Goal: Information Seeking & Learning: Learn about a topic

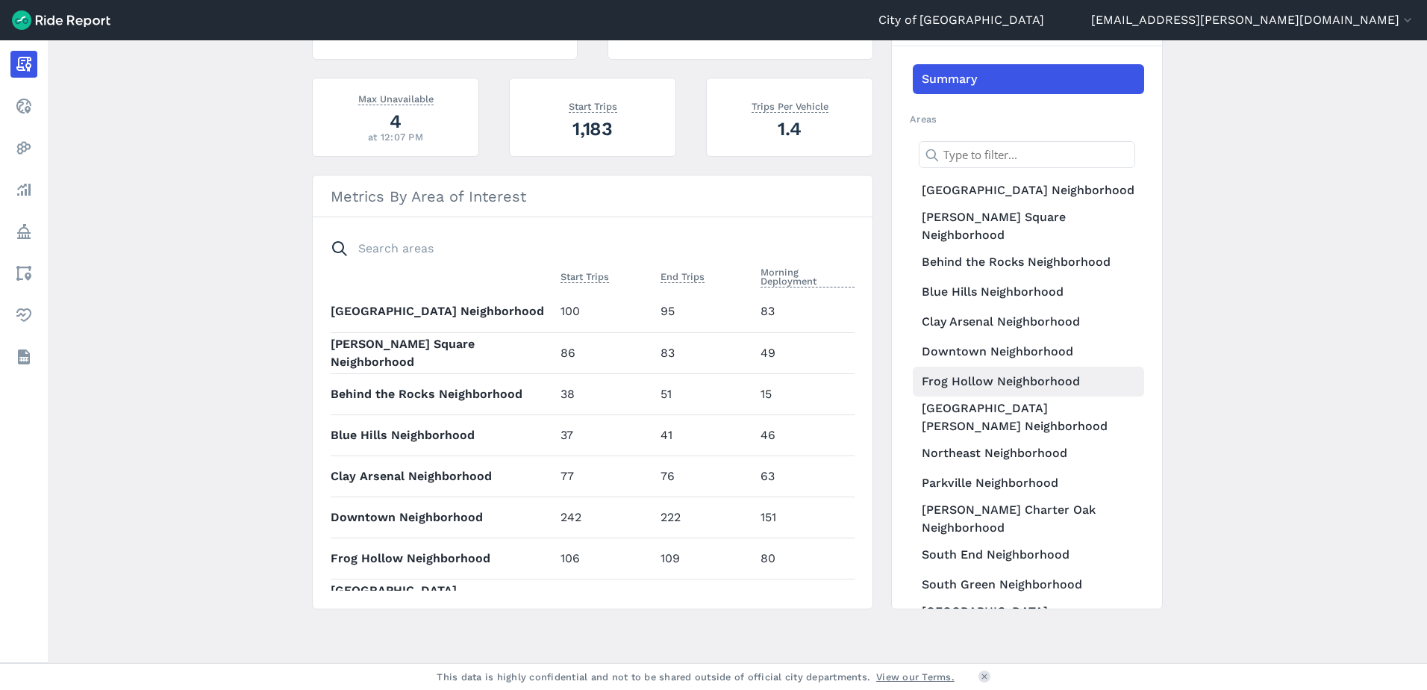
click at [1008, 373] on link "Frog Hollow Neighborhood" at bounding box center [1028, 382] width 231 height 30
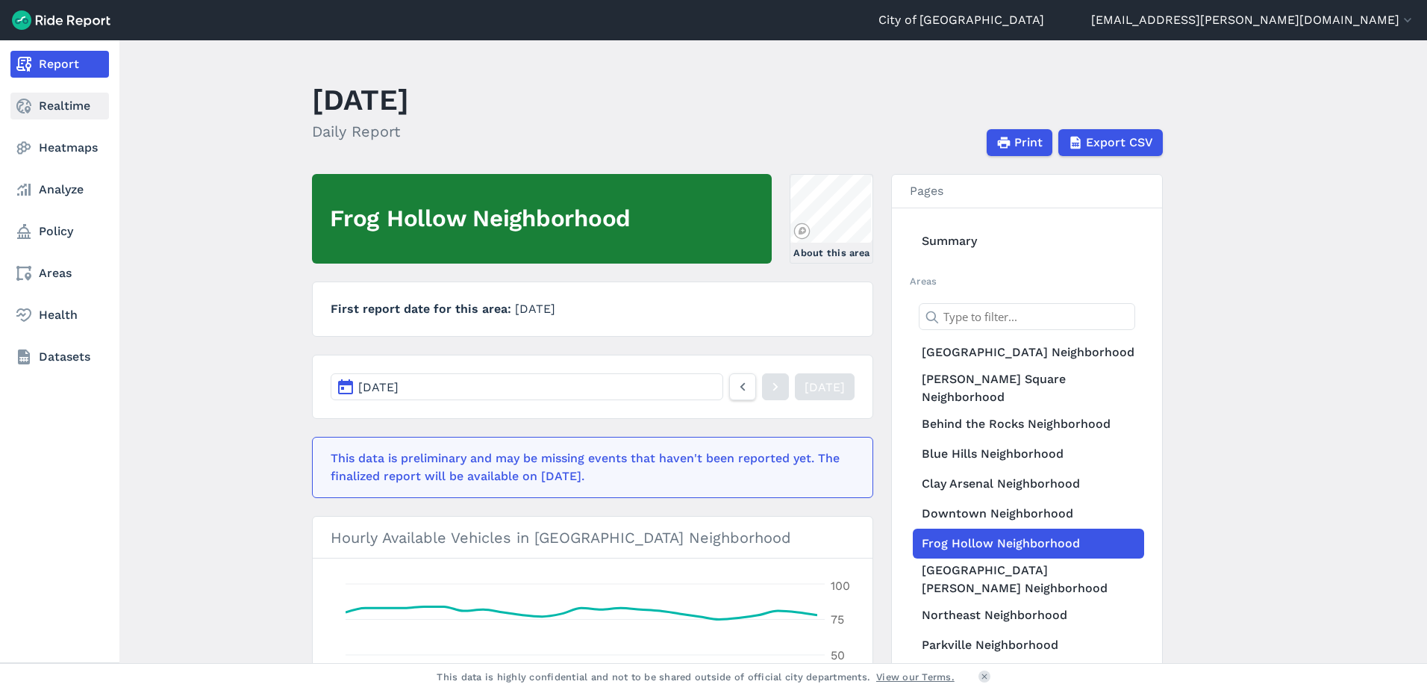
click at [52, 107] on link "Realtime" at bounding box center [59, 106] width 99 height 27
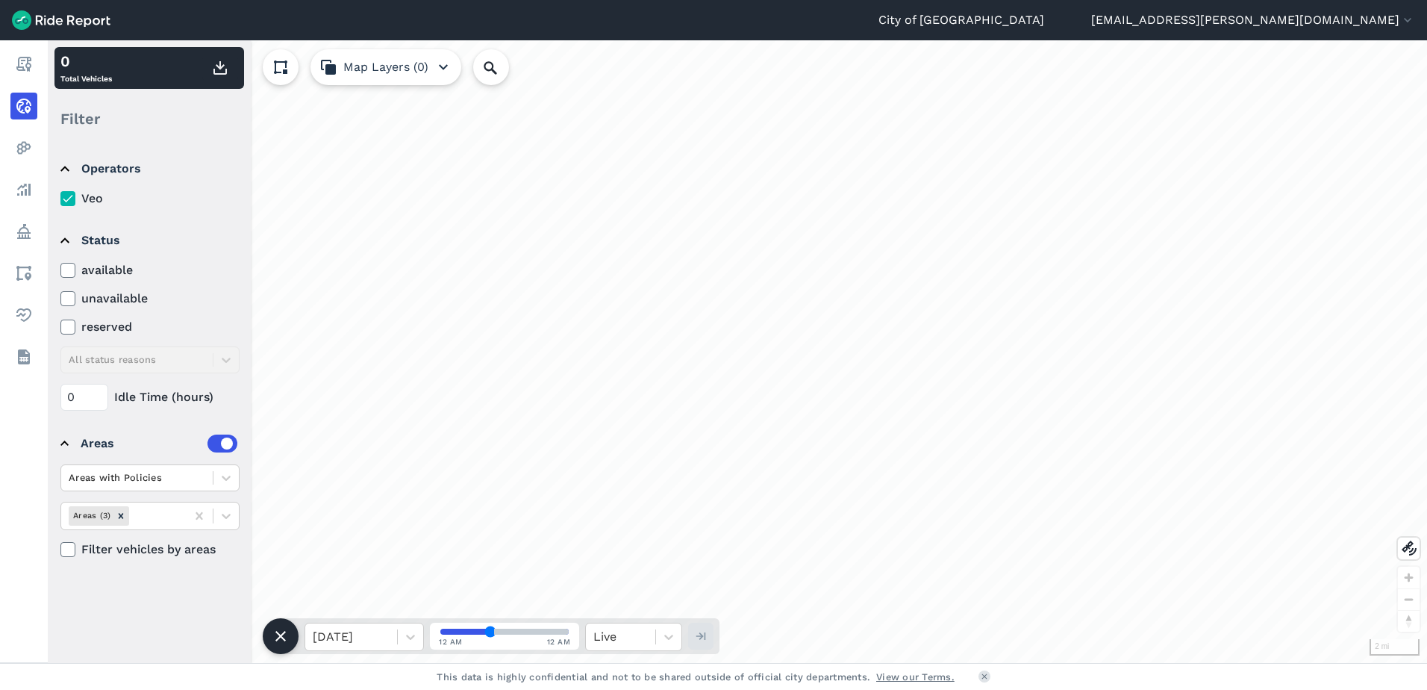
drag, startPoint x: 876, startPoint y: 210, endPoint x: 819, endPoint y: 319, distance: 123.5
click at [819, 319] on div "loading" at bounding box center [737, 351] width 1379 height 623
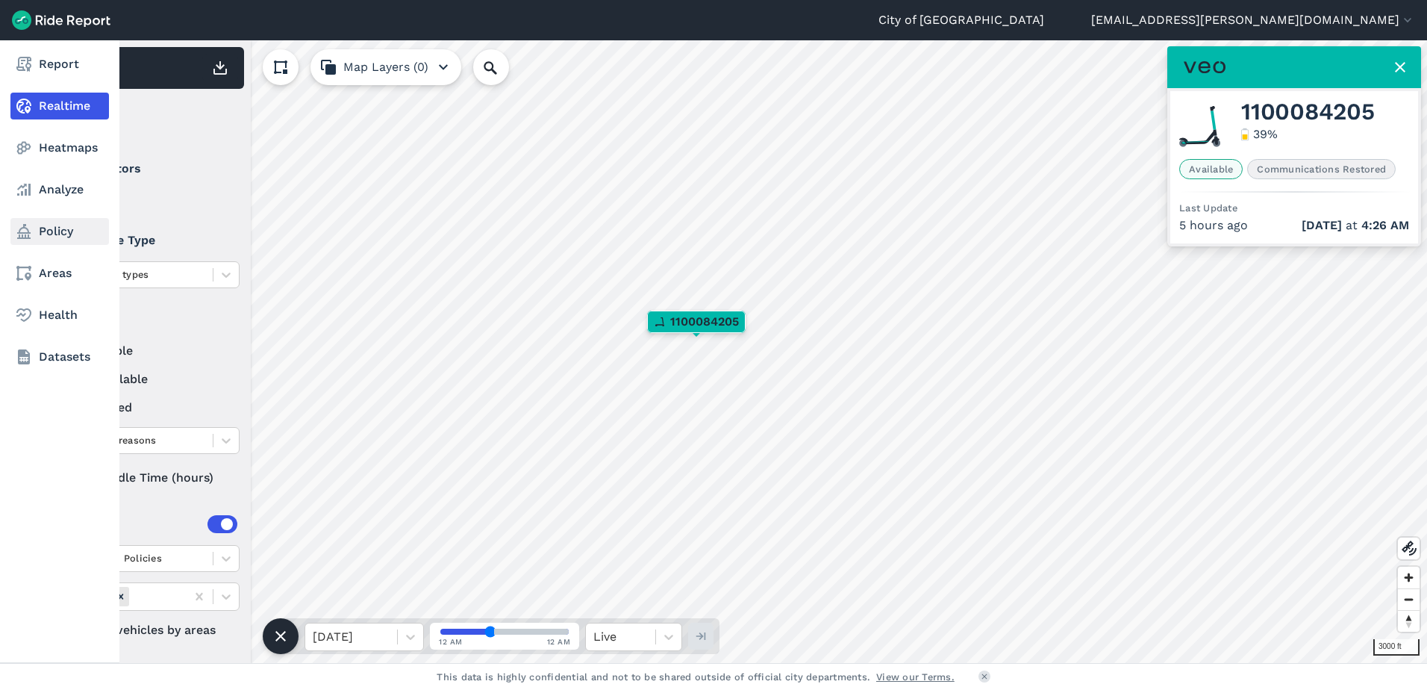
click at [22, 218] on link "Policy" at bounding box center [59, 231] width 99 height 27
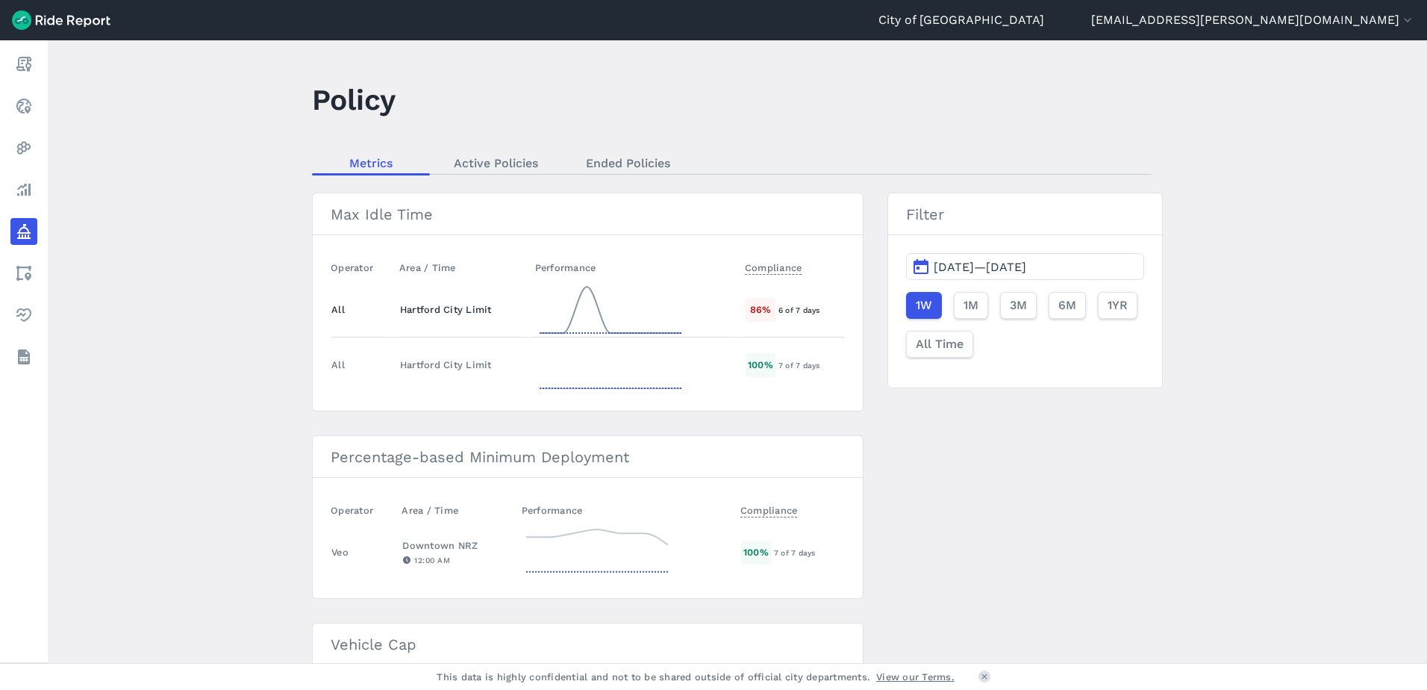
click at [747, 308] on div "86 %" at bounding box center [761, 309] width 30 height 23
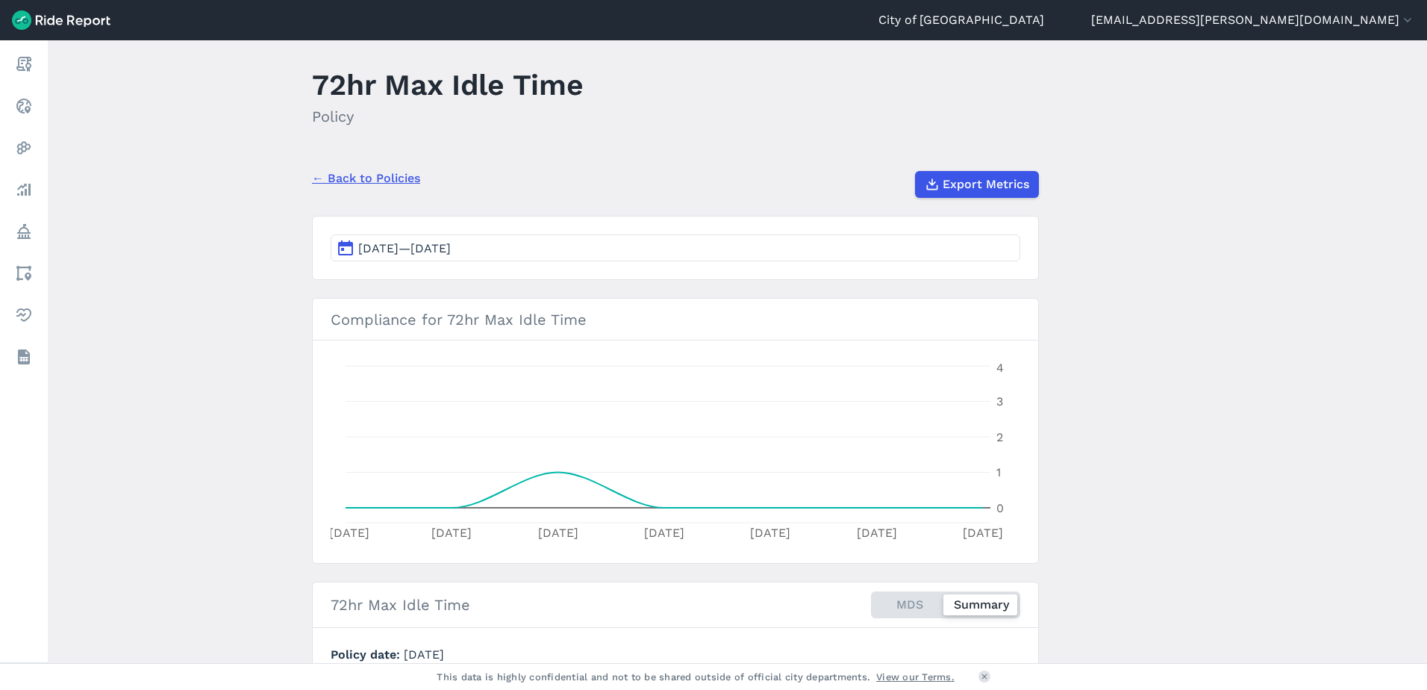
scroll to position [13, 0]
click at [387, 188] on link "← Back to Policies" at bounding box center [366, 180] width 108 height 18
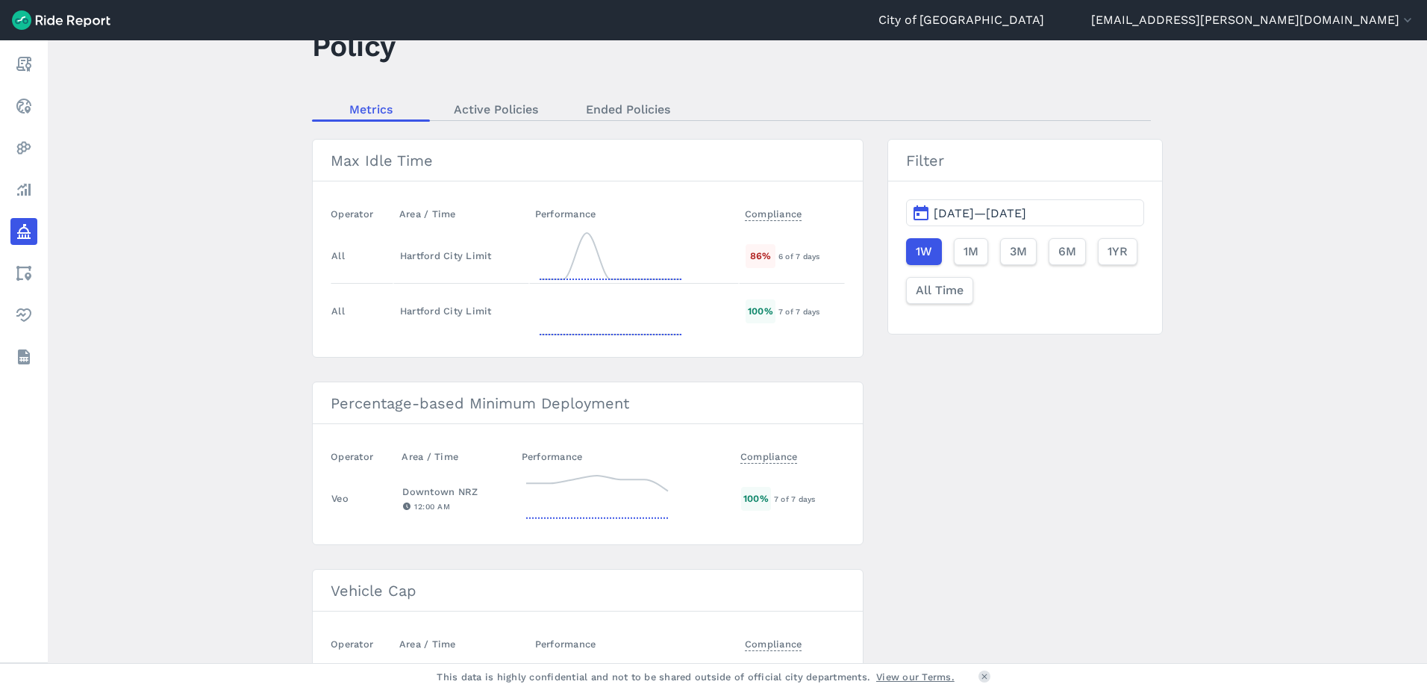
scroll to position [75, 0]
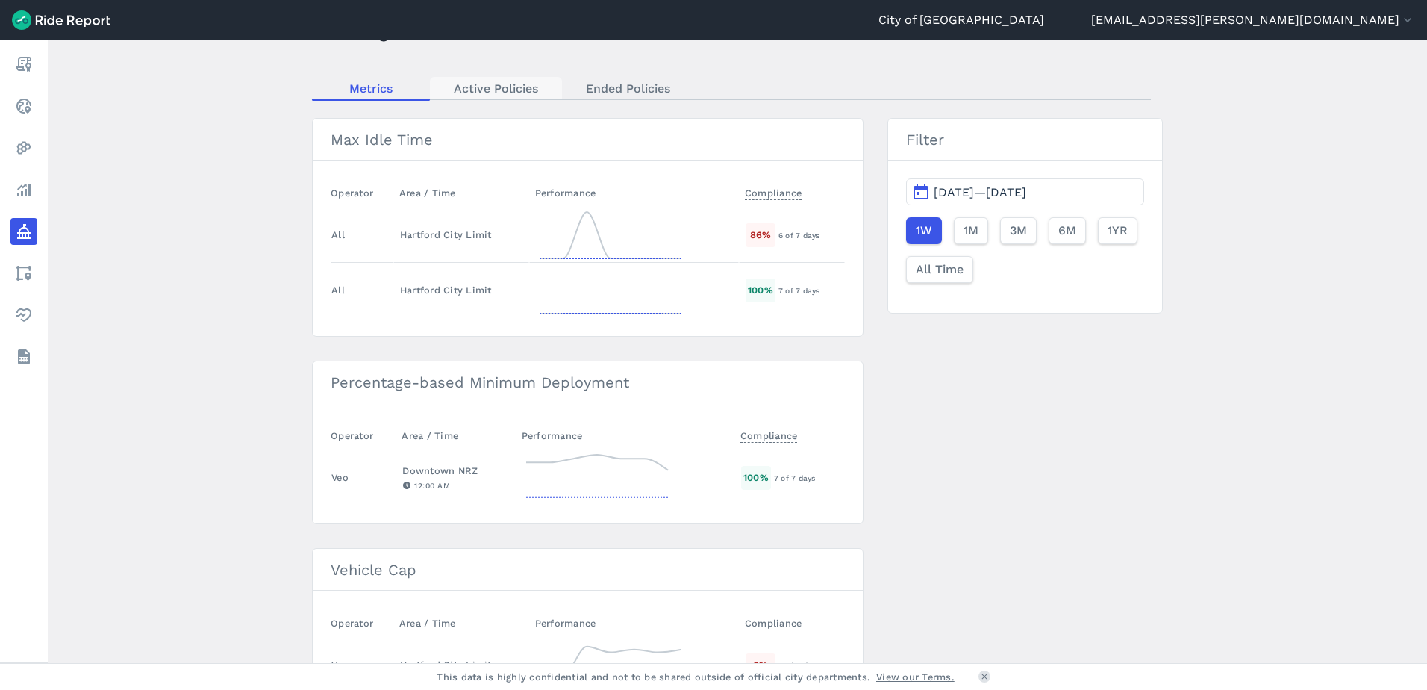
click at [527, 96] on link "Active Policies" at bounding box center [496, 88] width 132 height 22
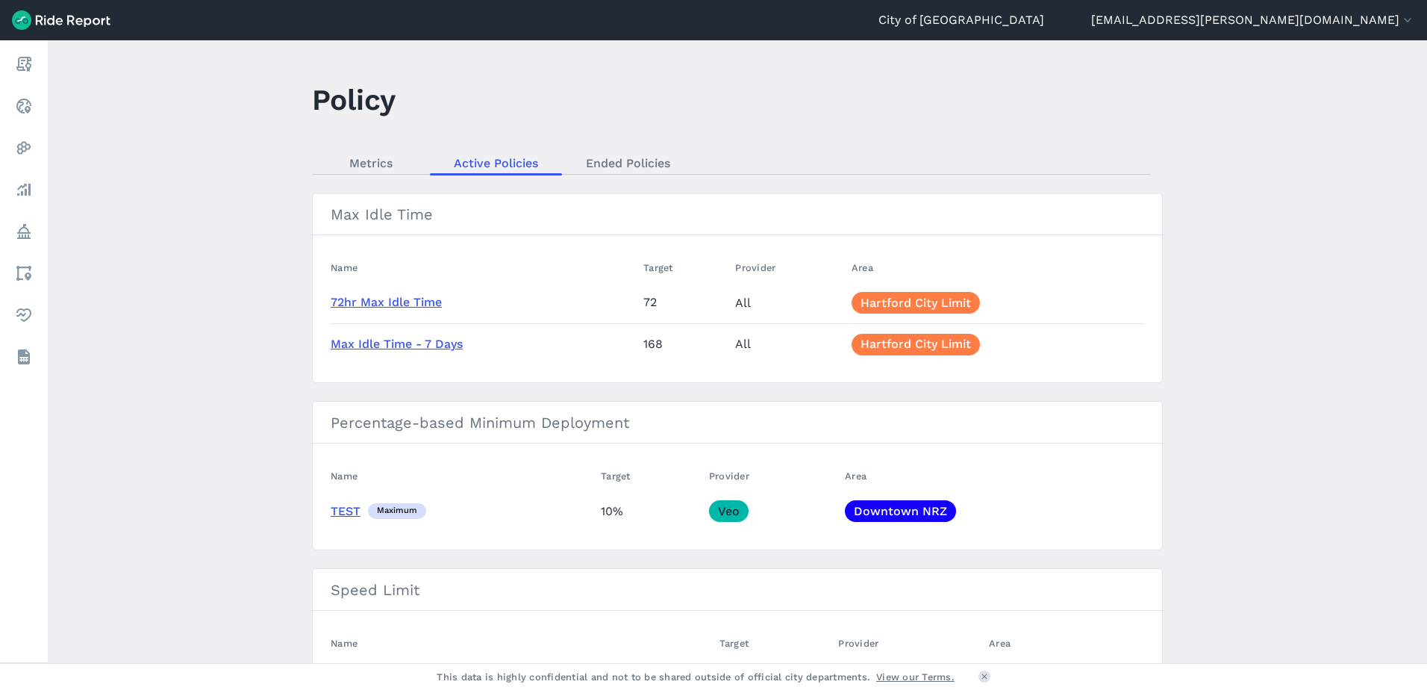
click at [394, 306] on link "72hr Max Idle Time" at bounding box center [386, 302] width 111 height 14
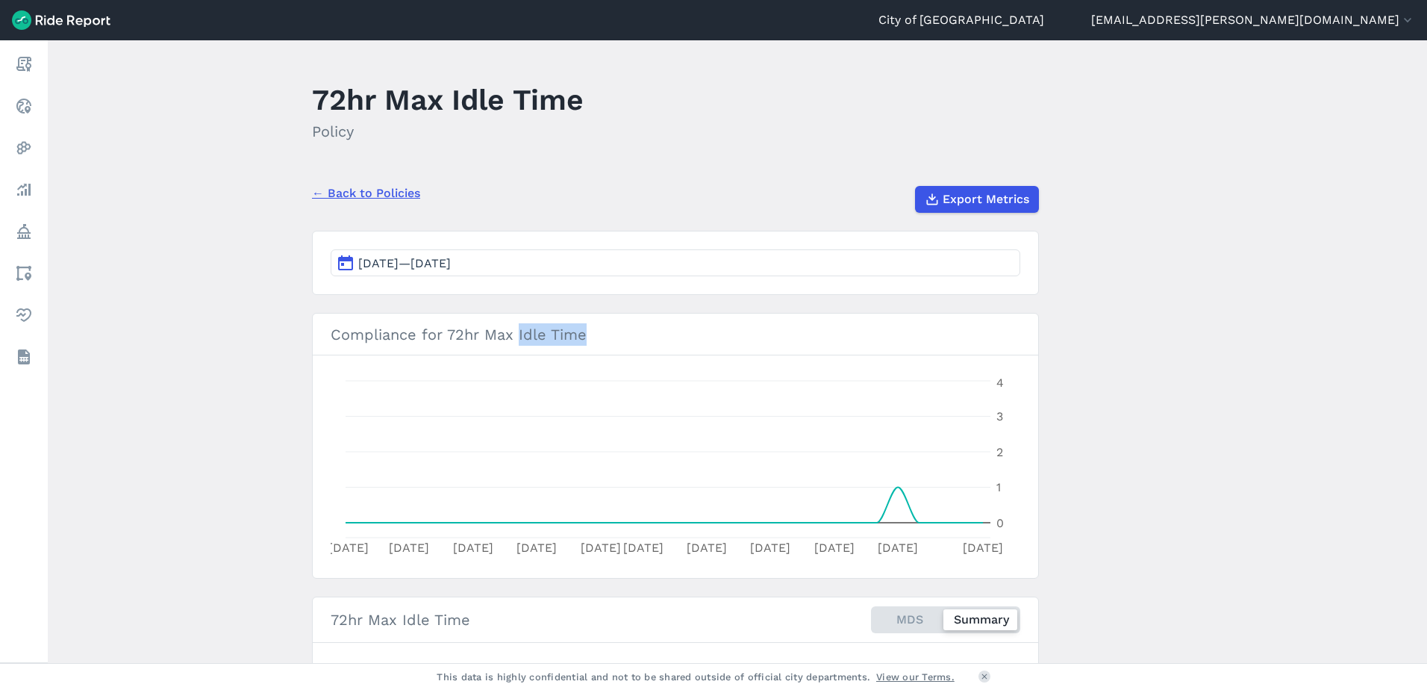
drag, startPoint x: 595, startPoint y: 335, endPoint x: 515, endPoint y: 335, distance: 79.9
click at [515, 335] on h3 "Compliance for 72hr Max Idle Time" at bounding box center [676, 335] width 726 height 42
click at [390, 197] on link "← Back to Policies" at bounding box center [366, 193] width 108 height 18
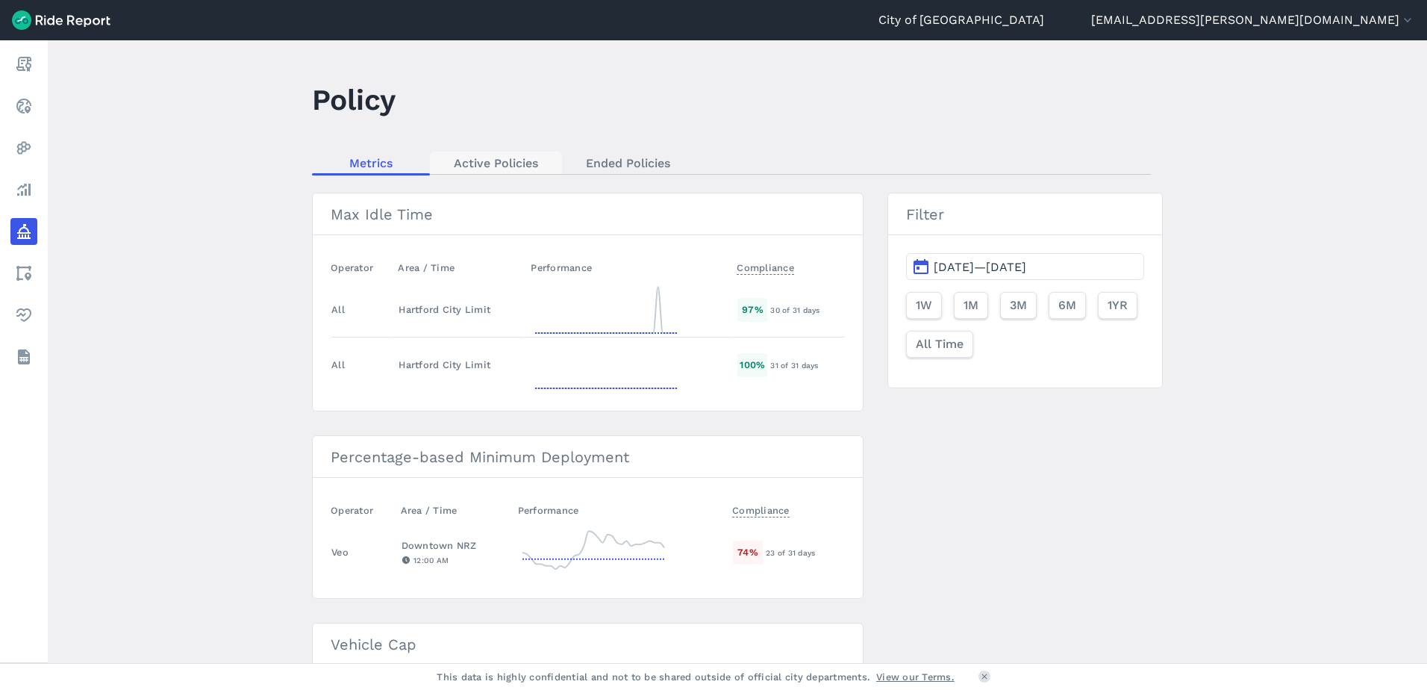
click at [507, 161] on link "Active Policies" at bounding box center [496, 163] width 132 height 22
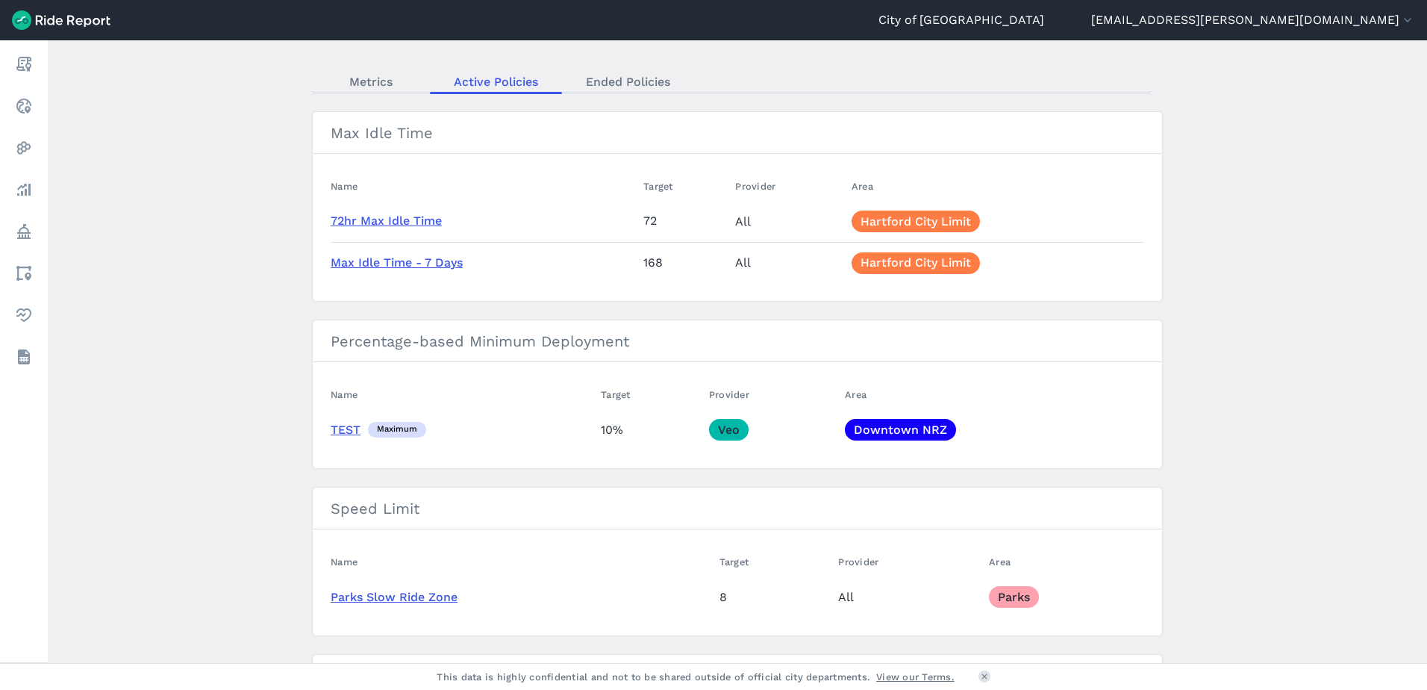
scroll to position [149, 0]
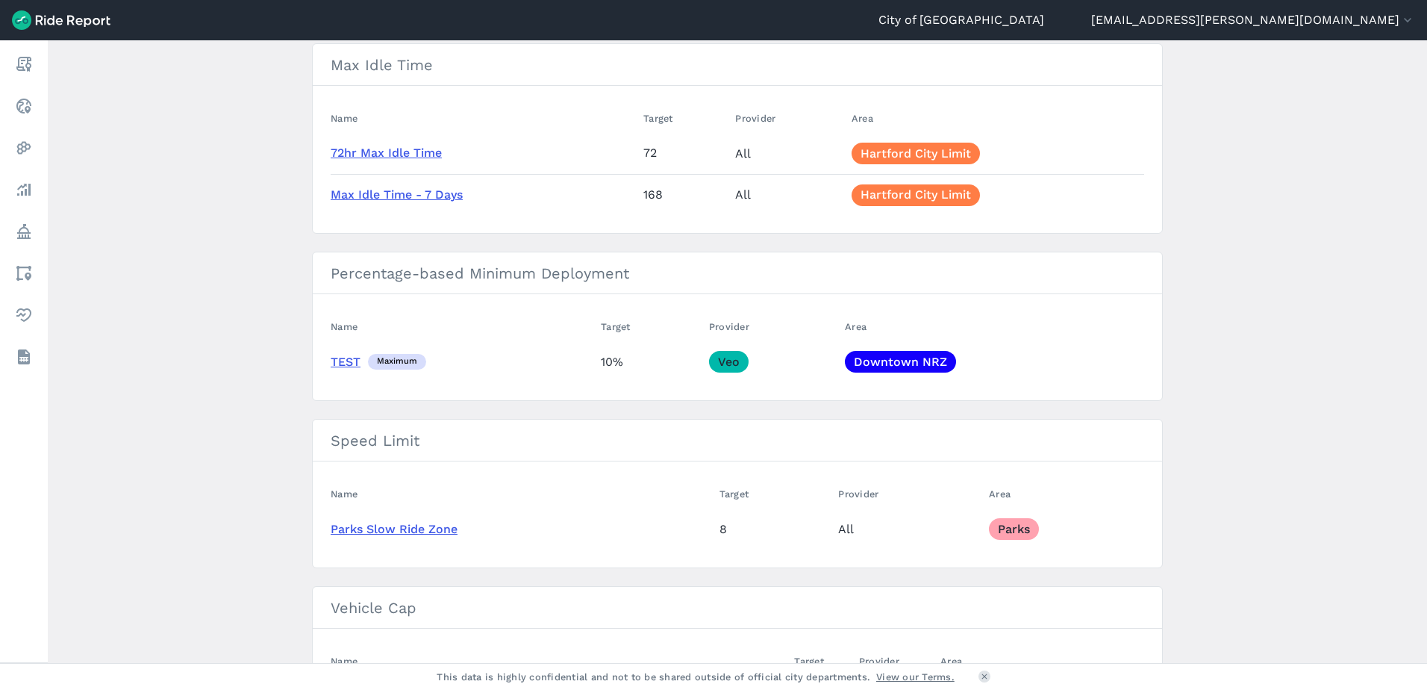
click at [338, 364] on link "TEST" at bounding box center [346, 362] width 30 height 14
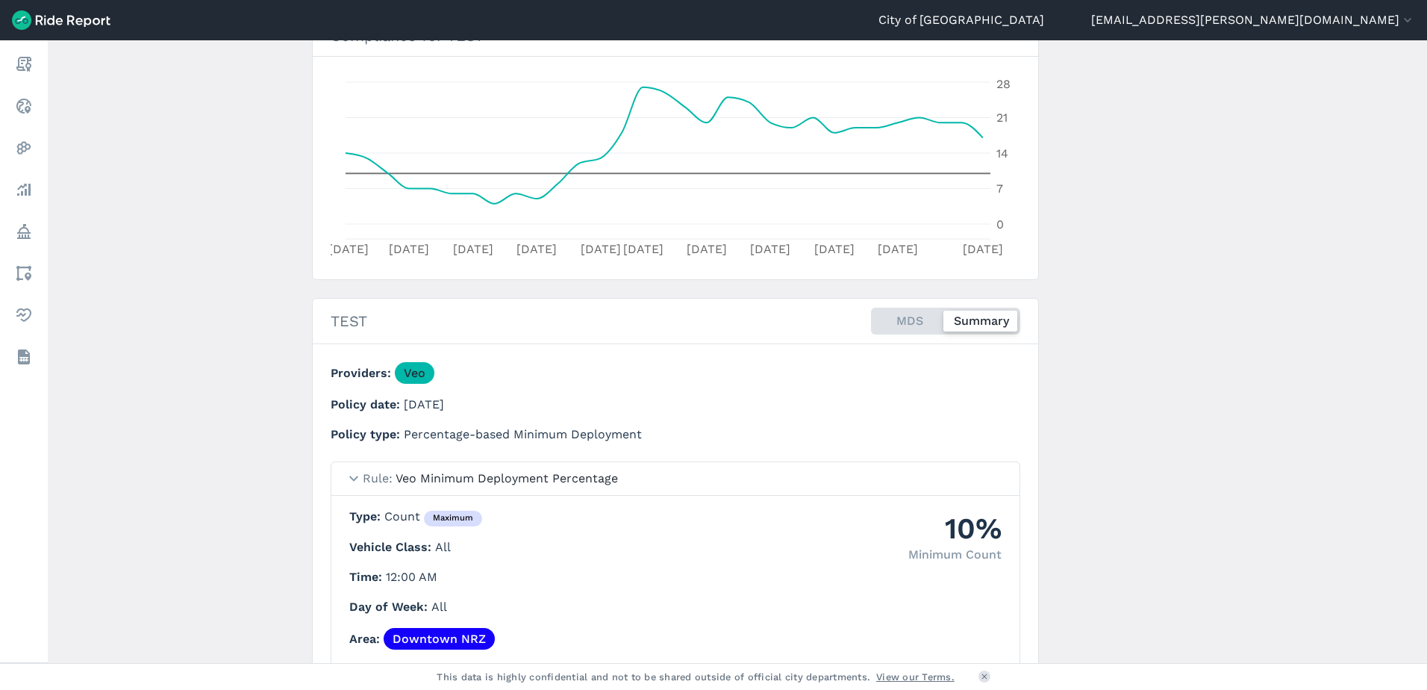
scroll to position [376, 0]
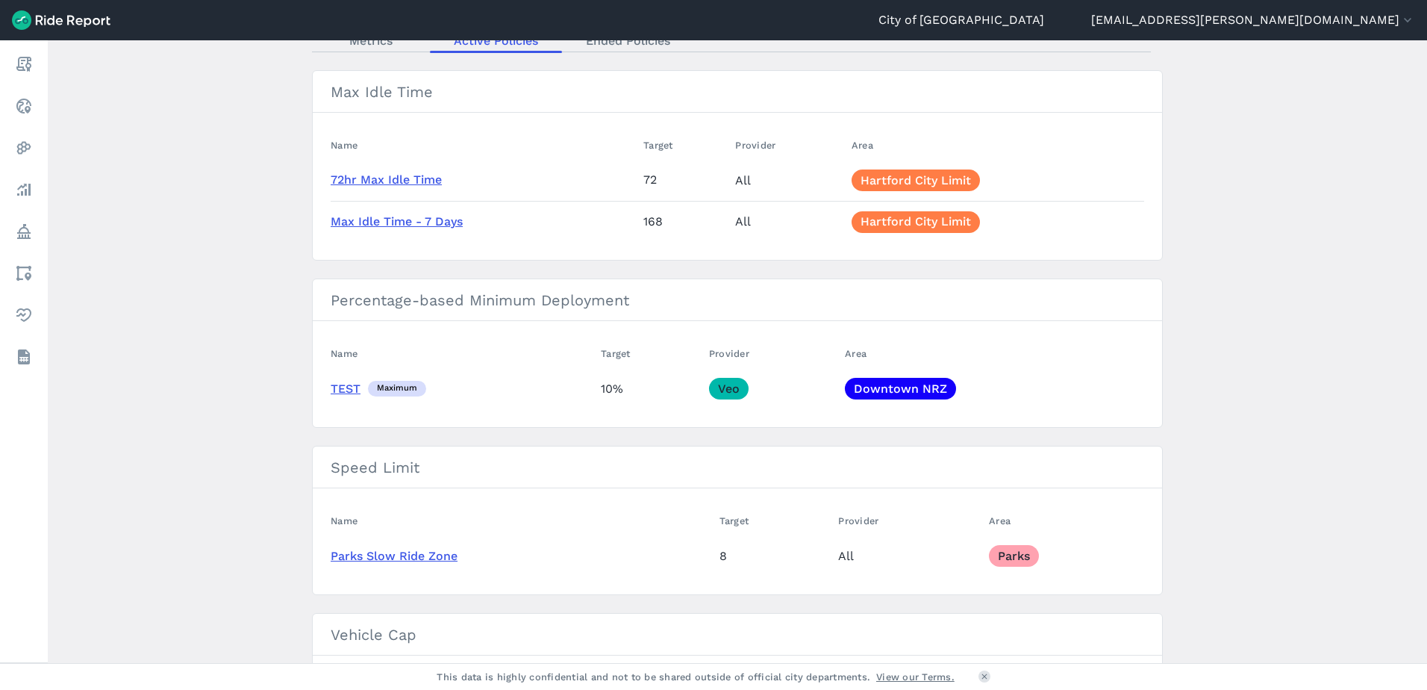
scroll to position [275, 0]
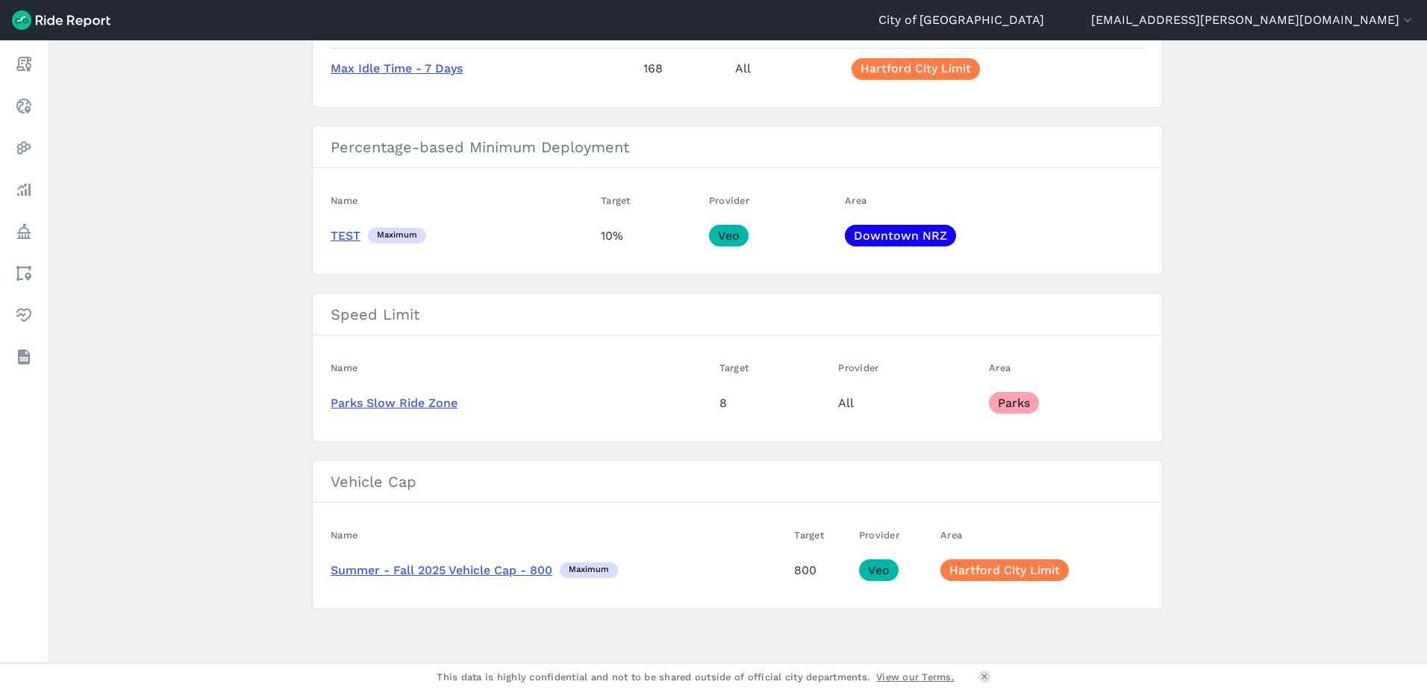
click at [346, 568] on link "Summer - Fall 2025 Vehicle Cap - 800" at bounding box center [442, 570] width 222 height 14
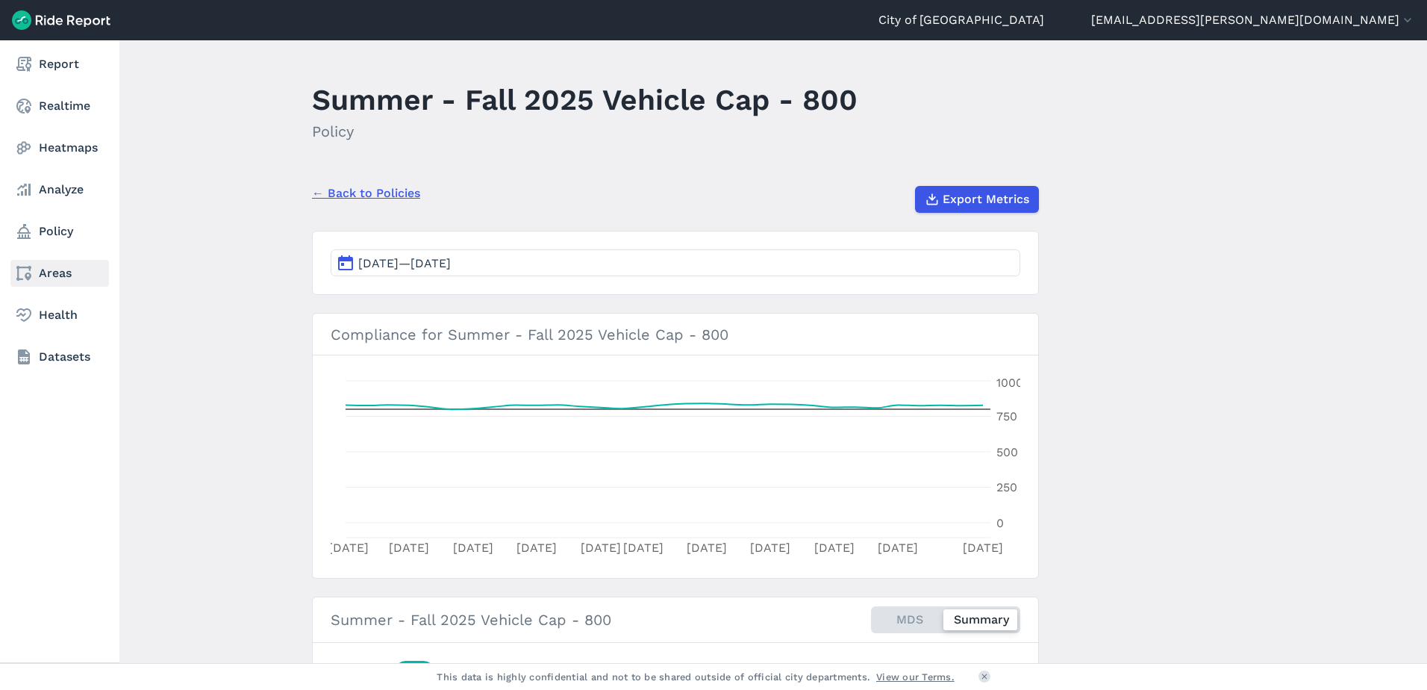
click at [63, 270] on link "Areas" at bounding box center [59, 273] width 99 height 27
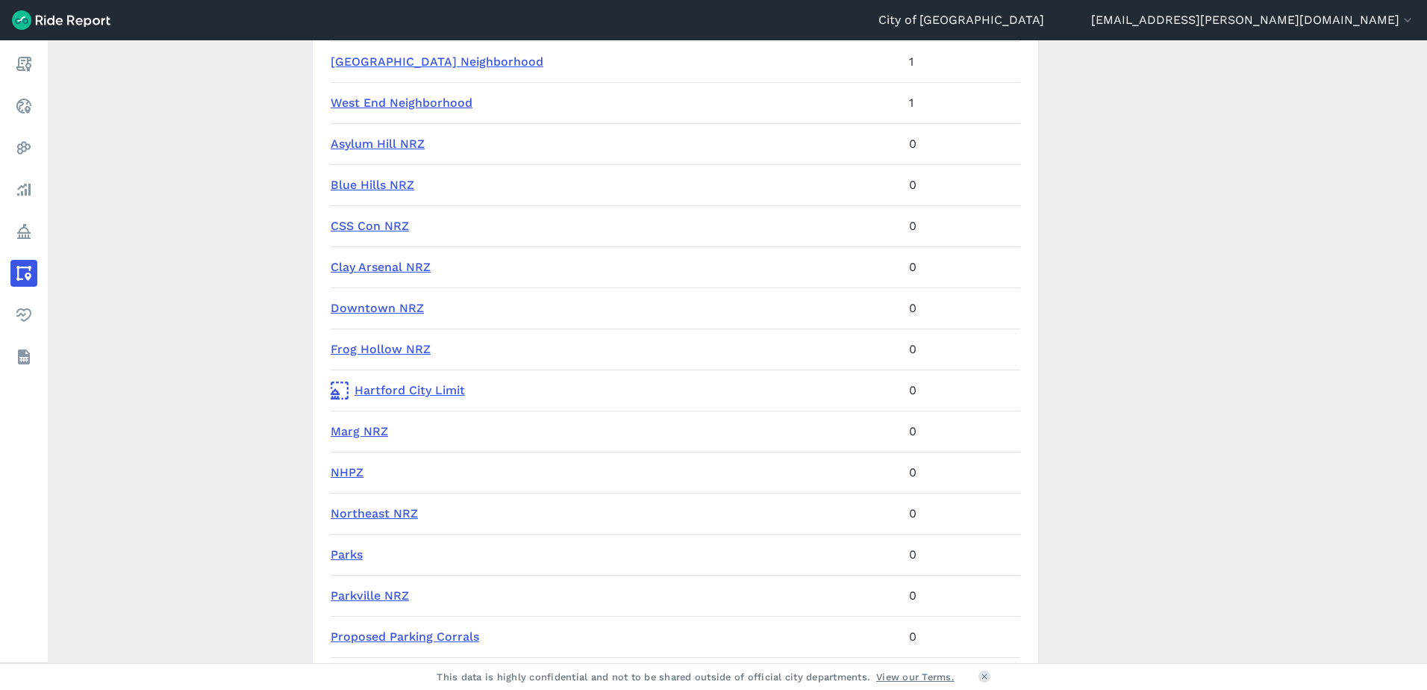
scroll to position [896, 0]
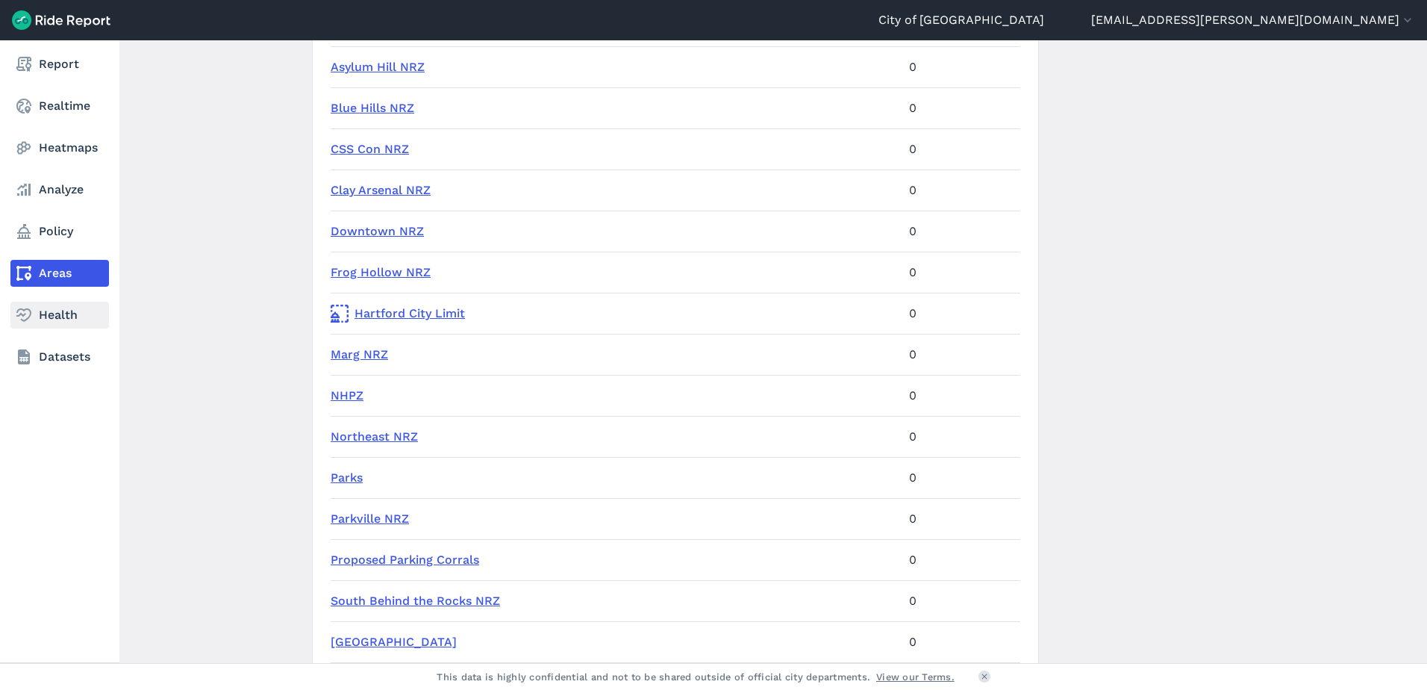
click at [30, 326] on link "Health" at bounding box center [59, 315] width 99 height 27
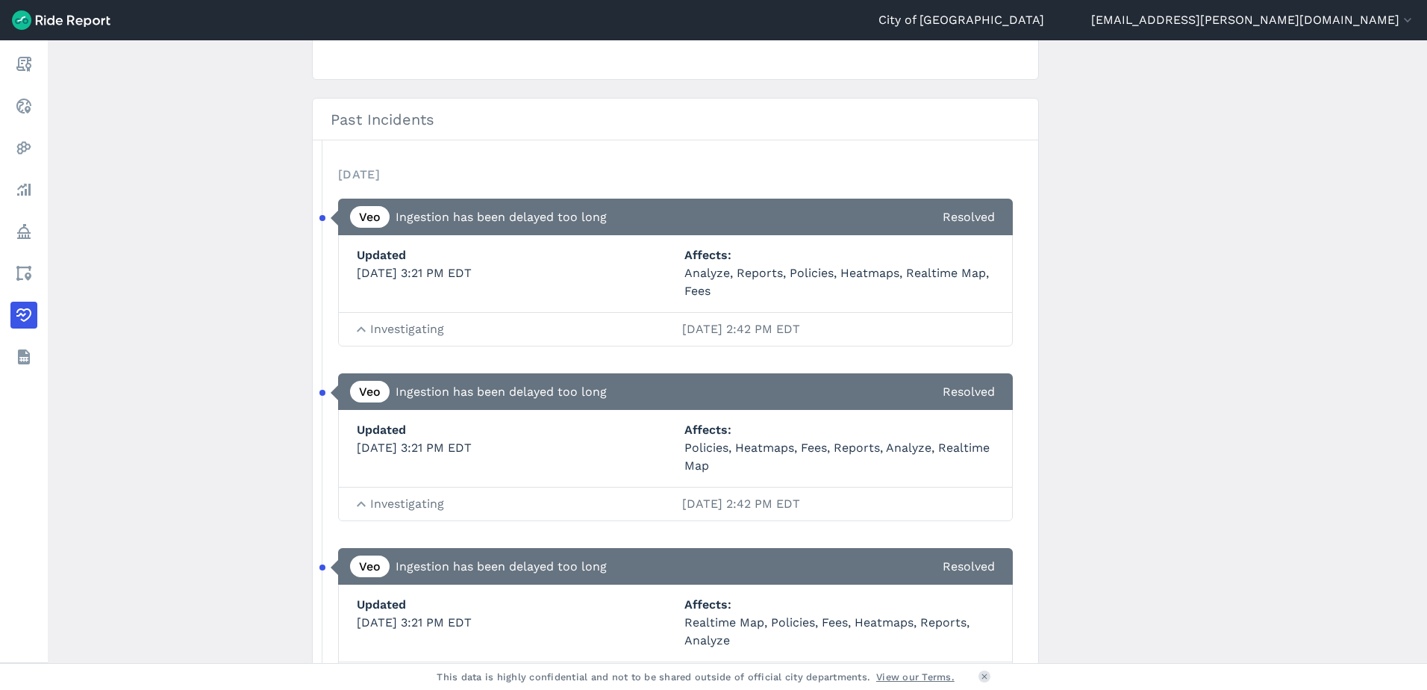
scroll to position [896, 0]
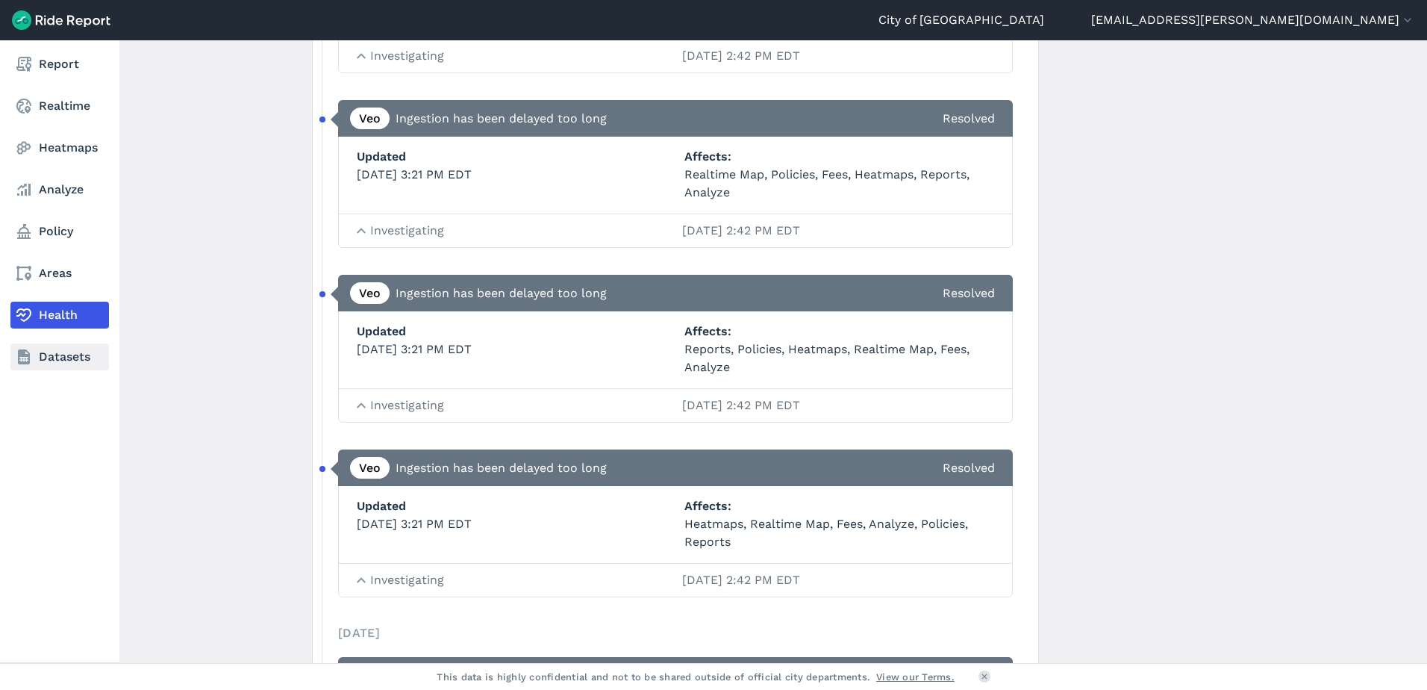
click at [38, 367] on link "Datasets" at bounding box center [59, 356] width 99 height 27
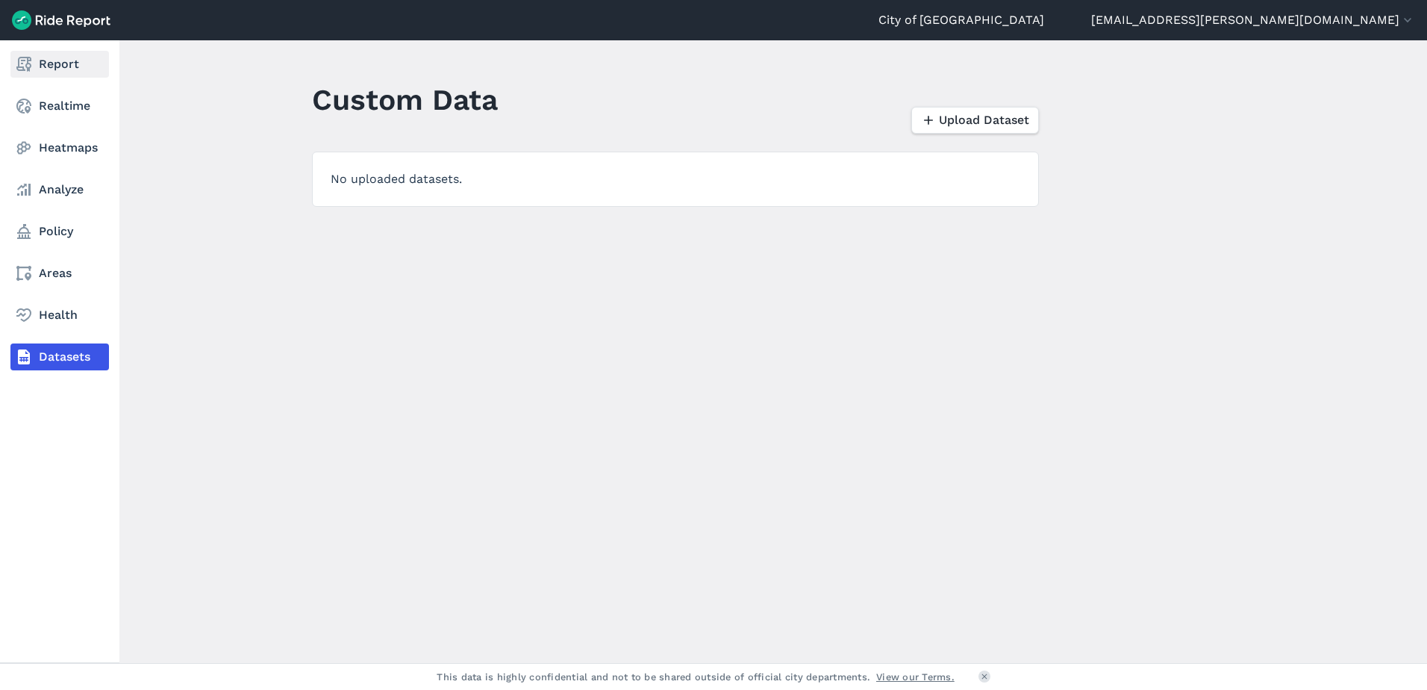
click at [34, 54] on link "Report" at bounding box center [59, 64] width 99 height 27
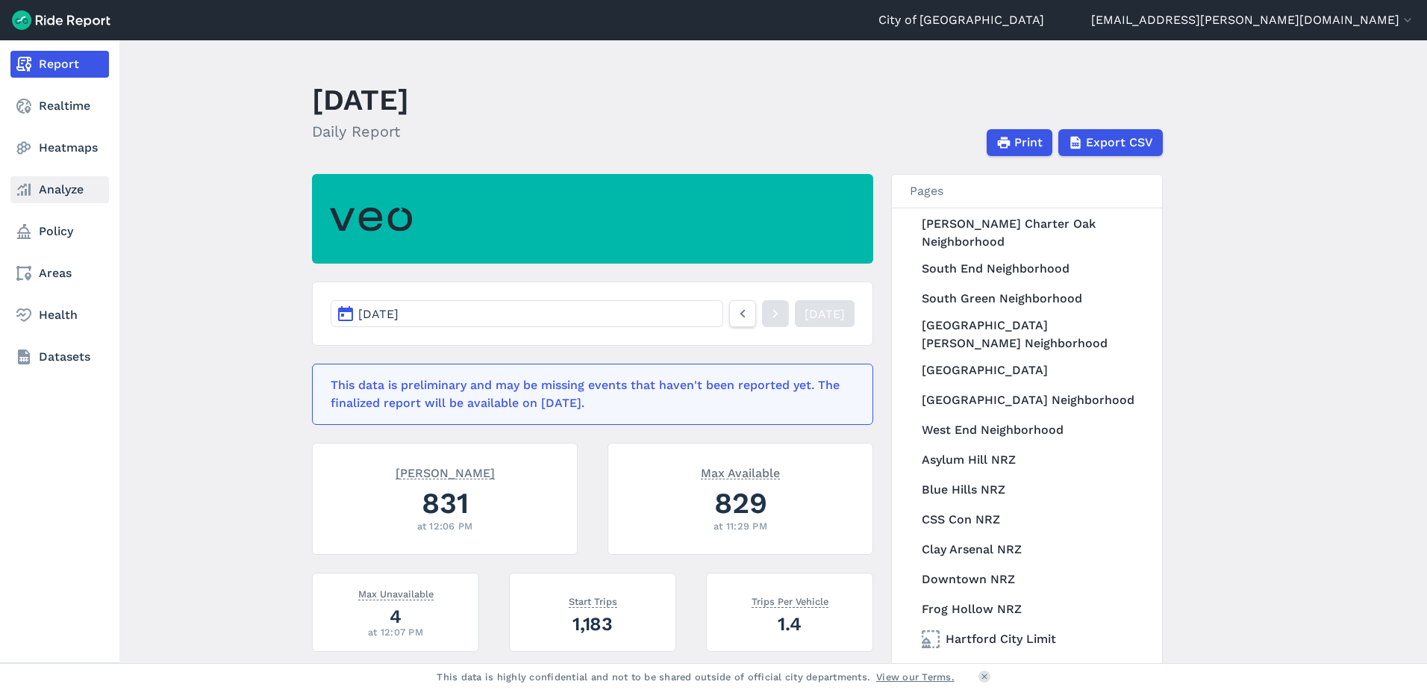
click at [31, 187] on use at bounding box center [23, 190] width 13 height 12
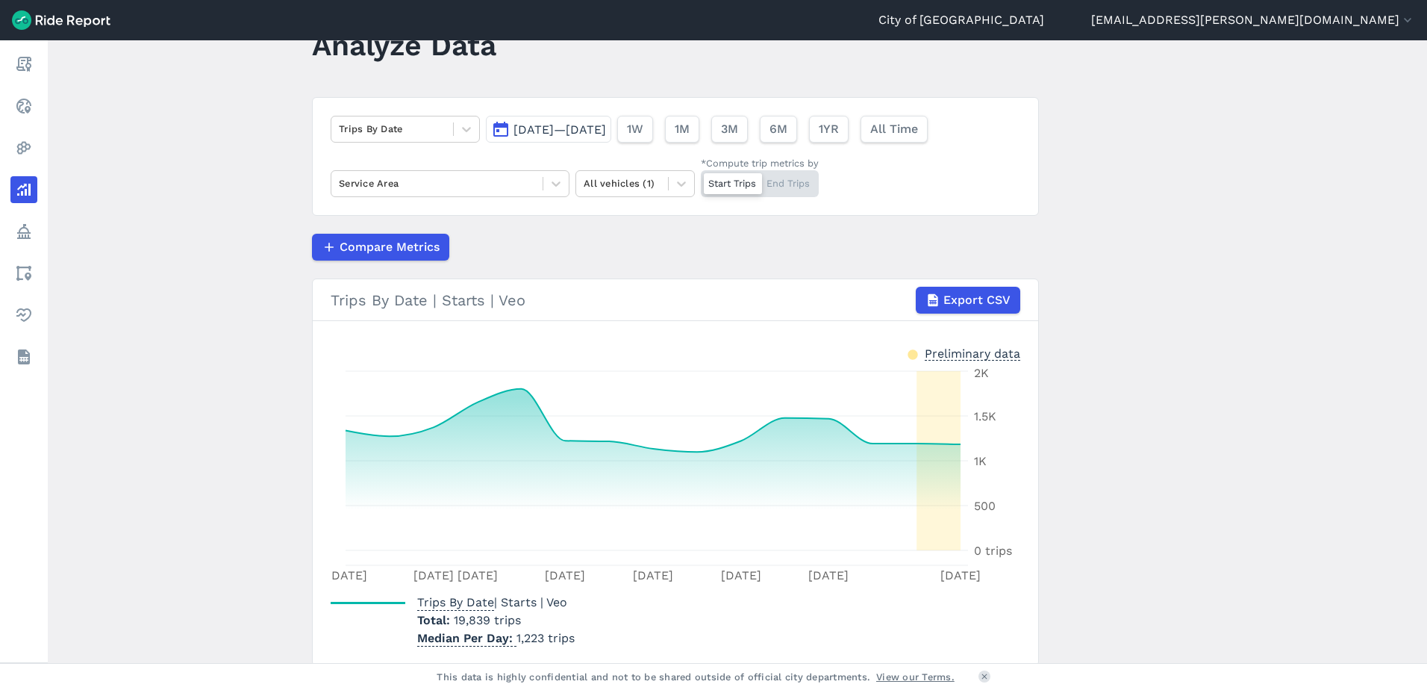
scroll to position [111, 0]
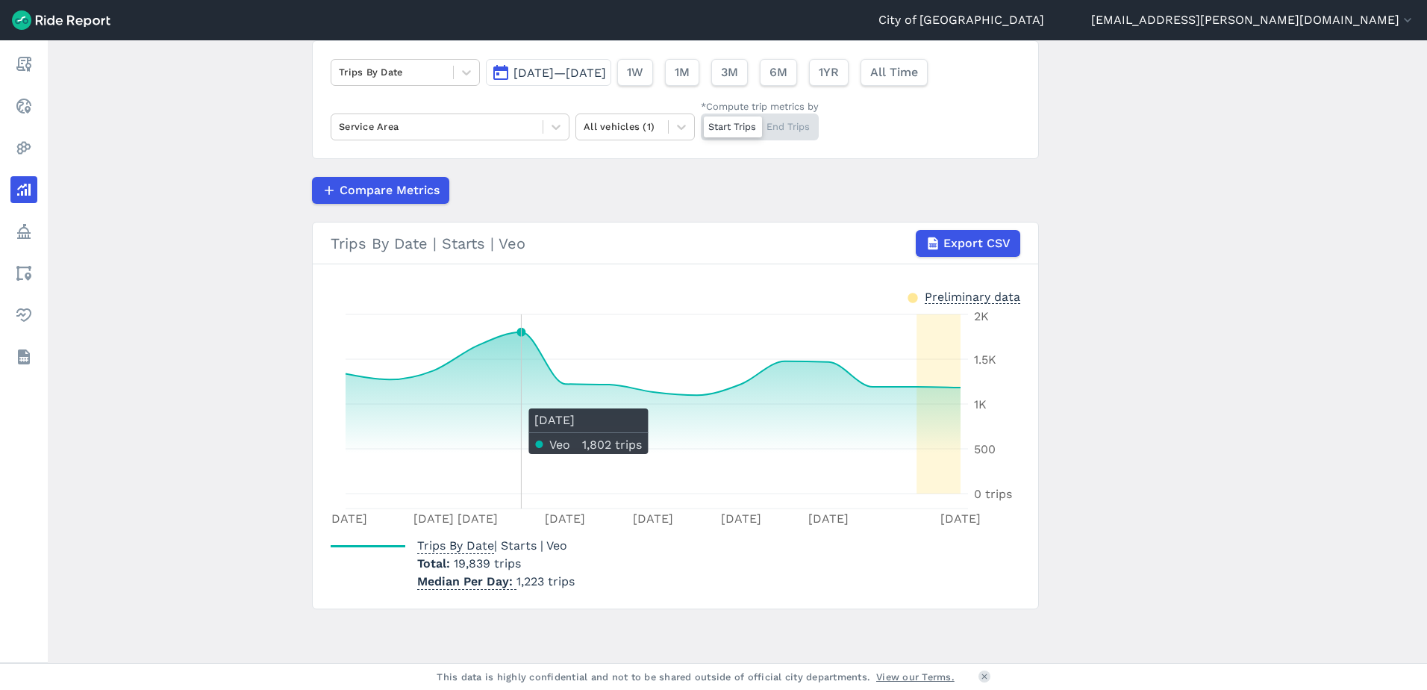
click at [526, 401] on icon at bounding box center [653, 412] width 615 height 161
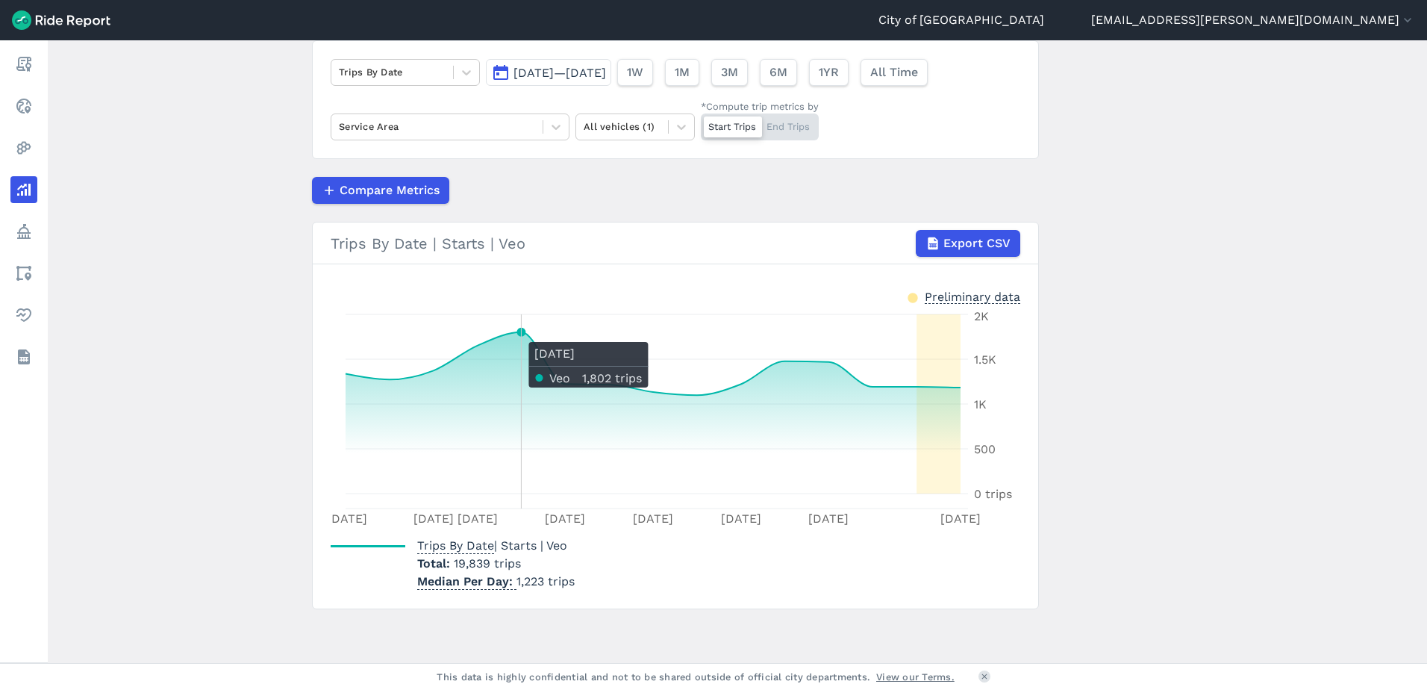
click at [516, 333] on icon "[DATE] [DATE] [DATE] Aug [DATE] Aug [DATE] Aug 19 0 trips 500 1K 1.5K 2K" at bounding box center [676, 419] width 690 height 224
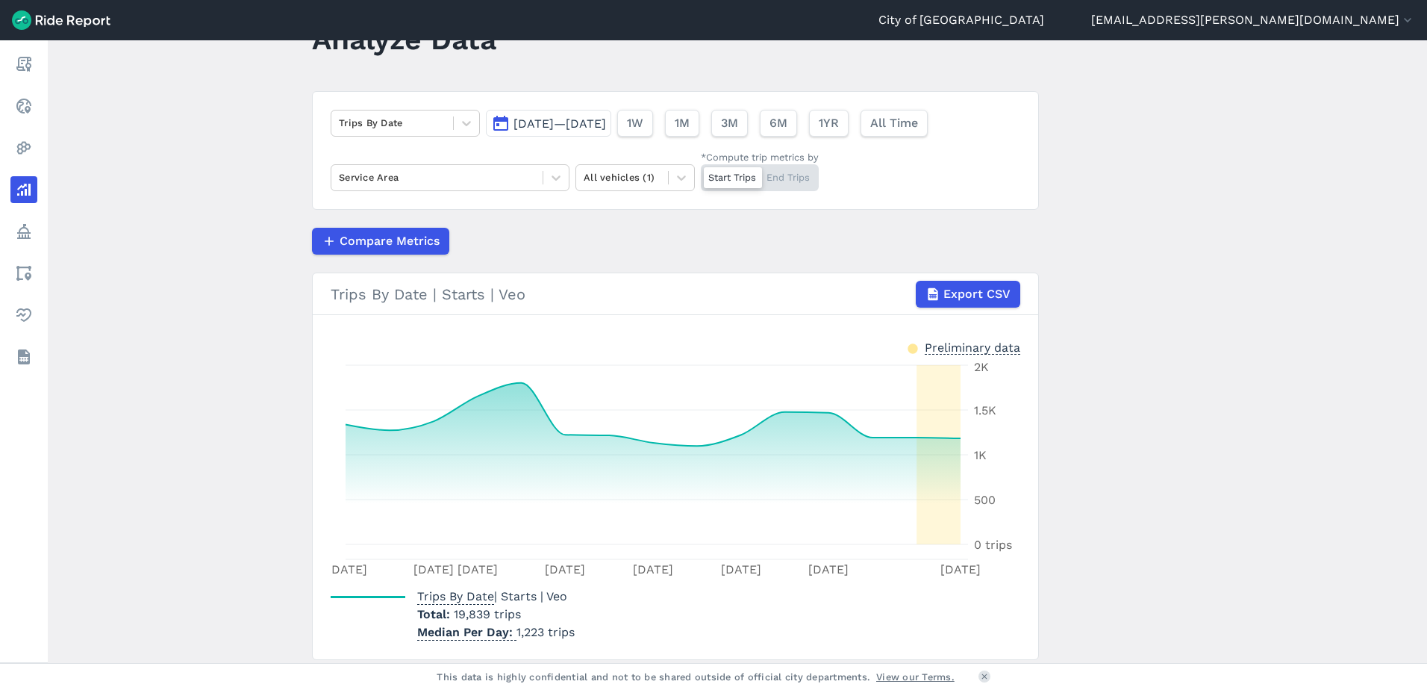
scroll to position [37, 0]
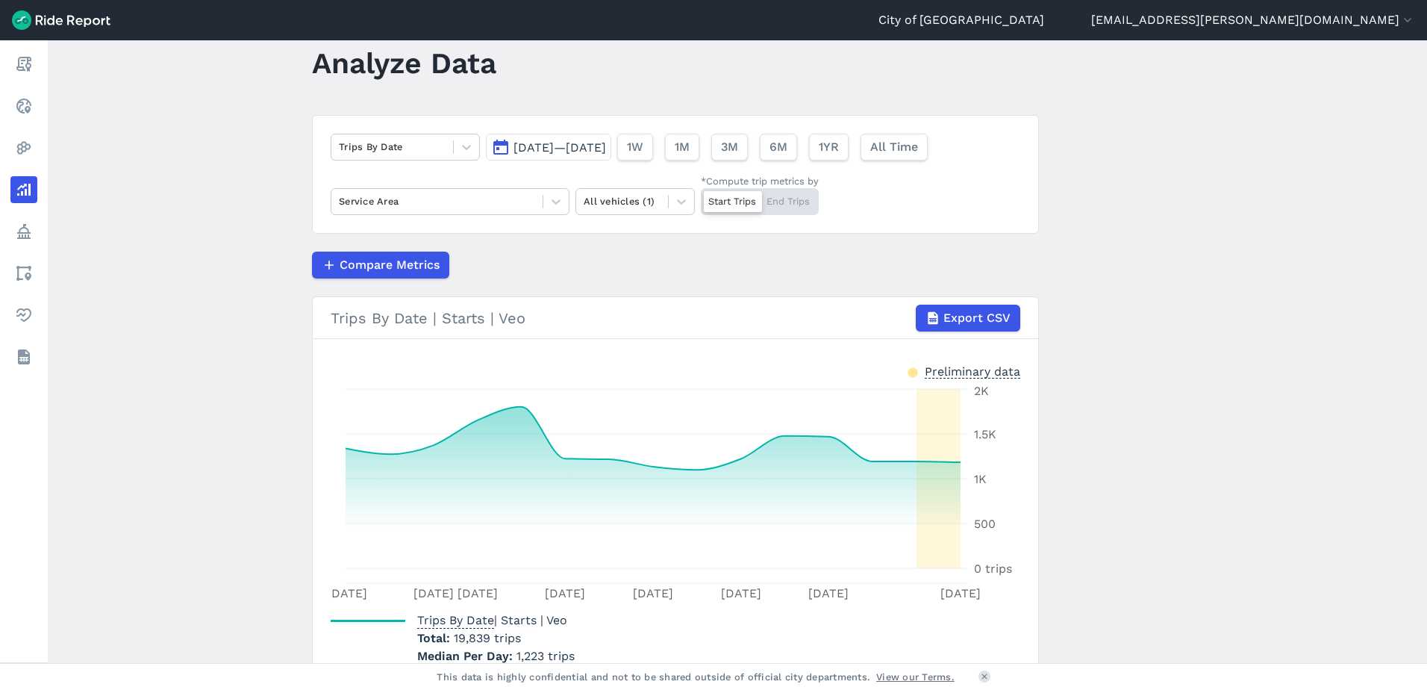
click at [509, 145] on button "[DATE]—[DATE]" at bounding box center [548, 147] width 125 height 27
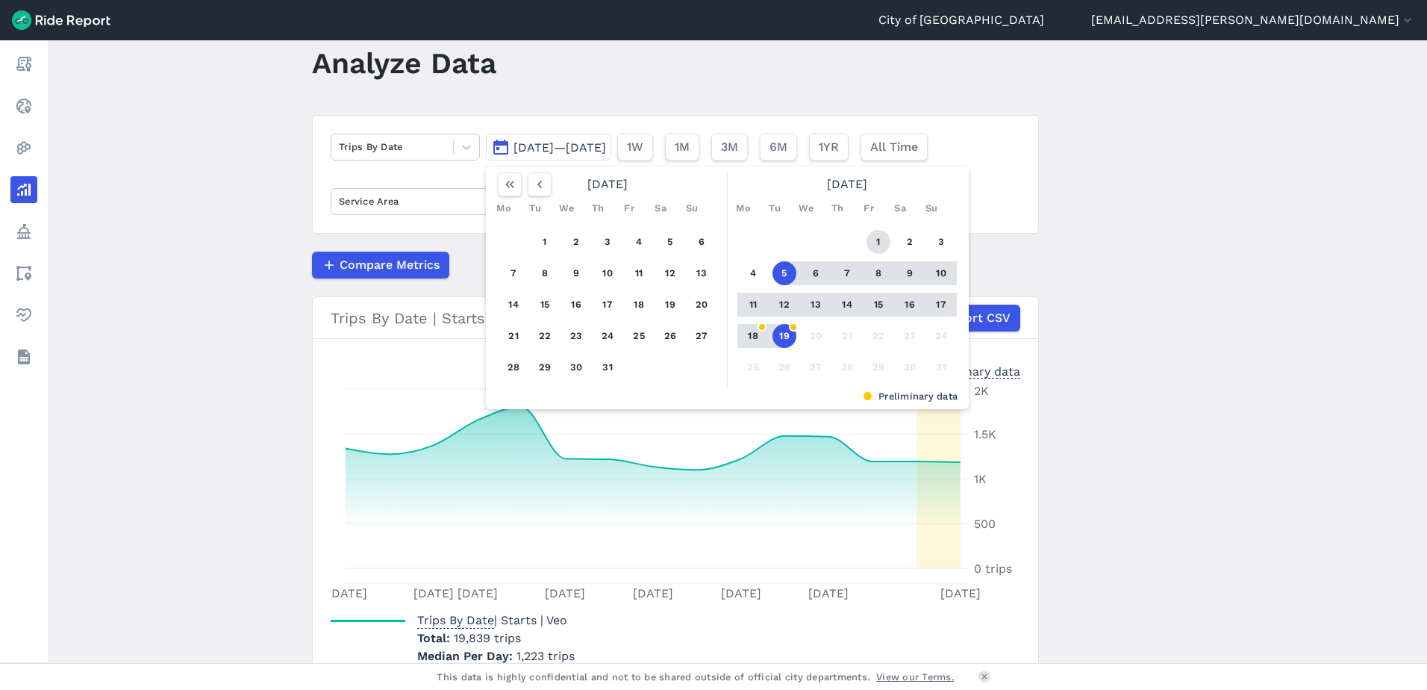
click at [878, 244] on button "1" at bounding box center [879, 242] width 24 height 24
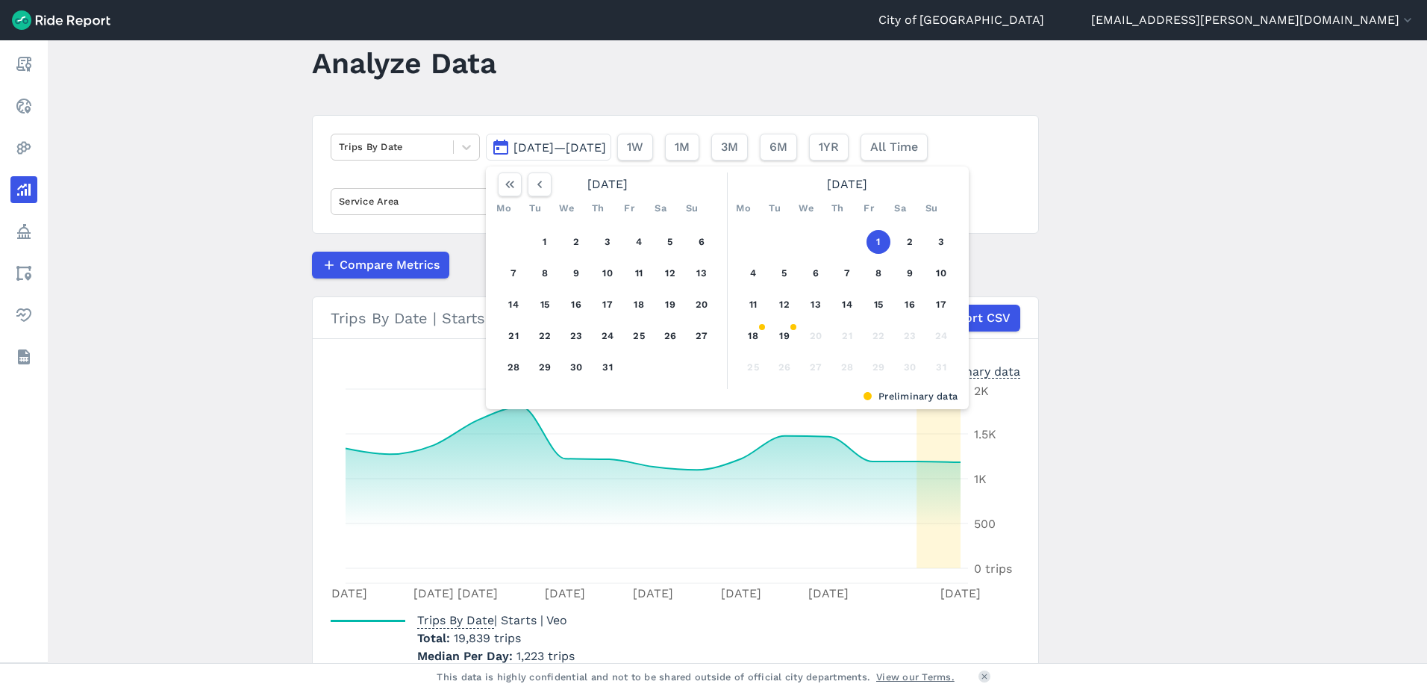
click at [882, 243] on button "1" at bounding box center [879, 242] width 24 height 24
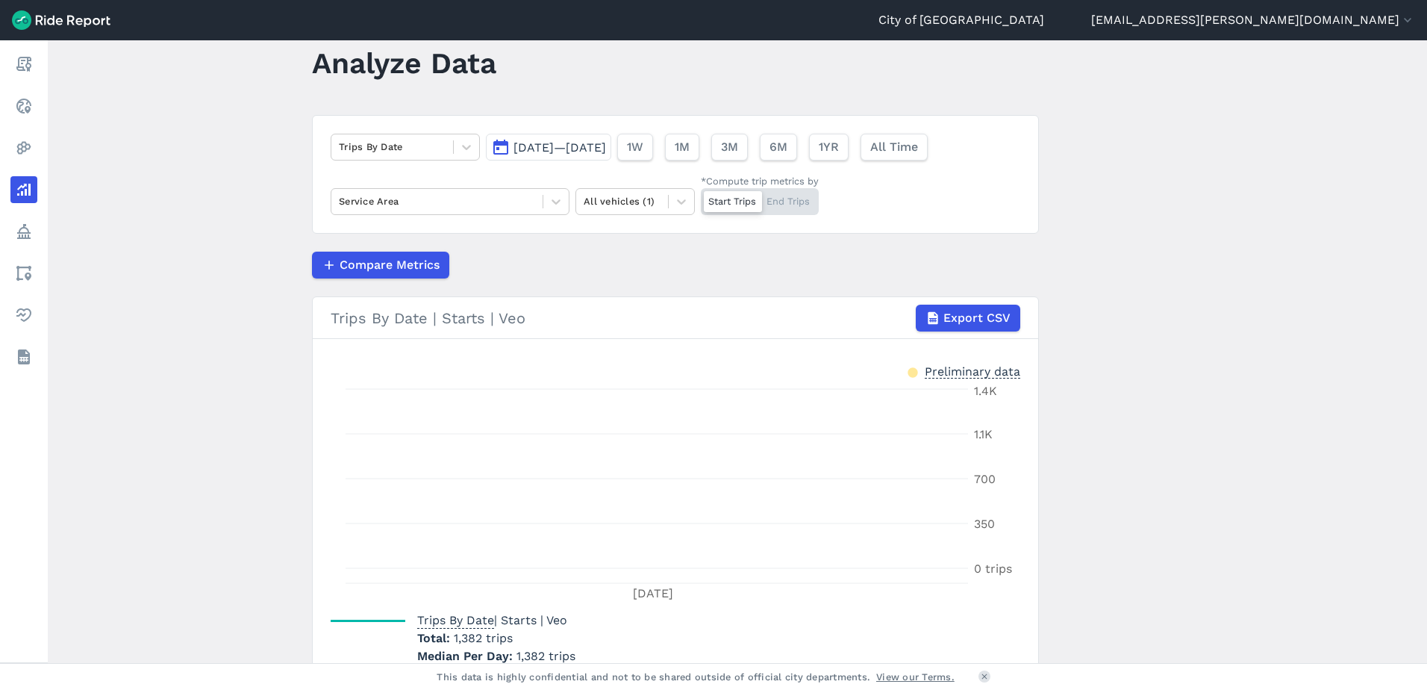
click at [586, 143] on span "[DATE]—[DATE]" at bounding box center [560, 147] width 93 height 14
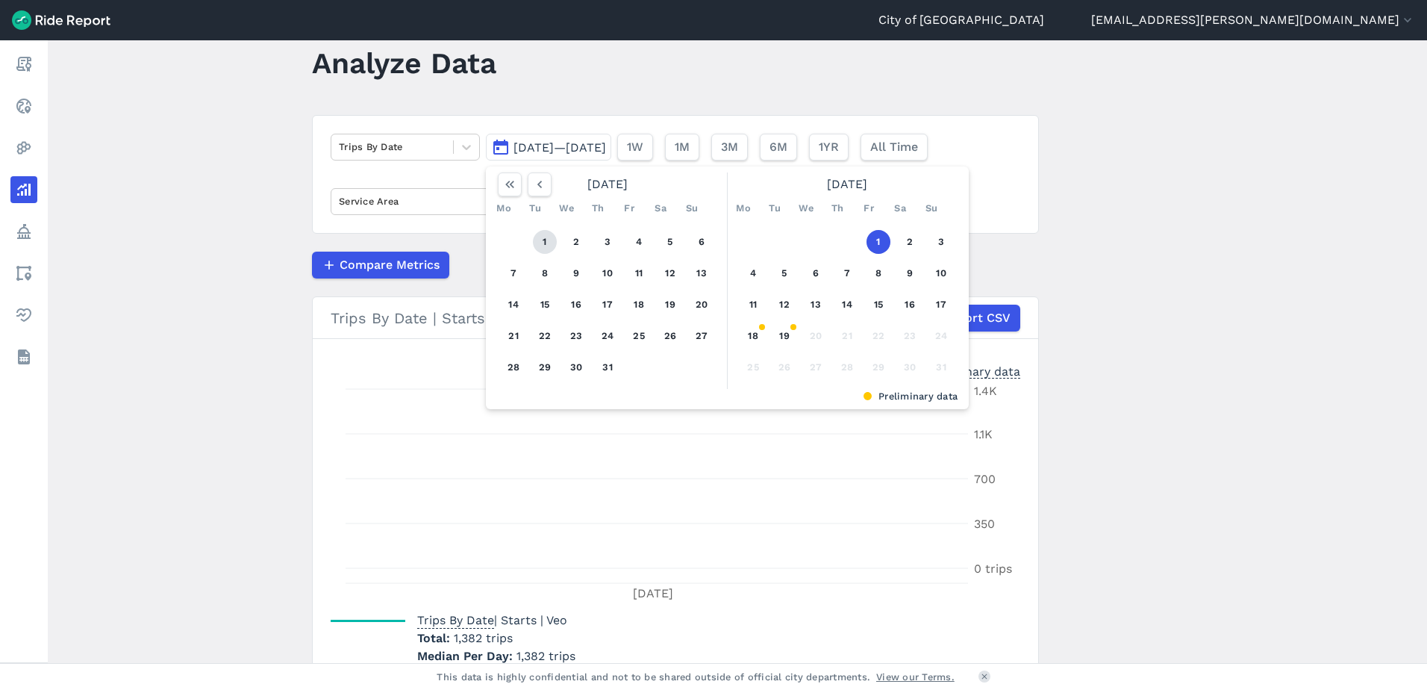
click at [543, 231] on button "1" at bounding box center [545, 242] width 24 height 24
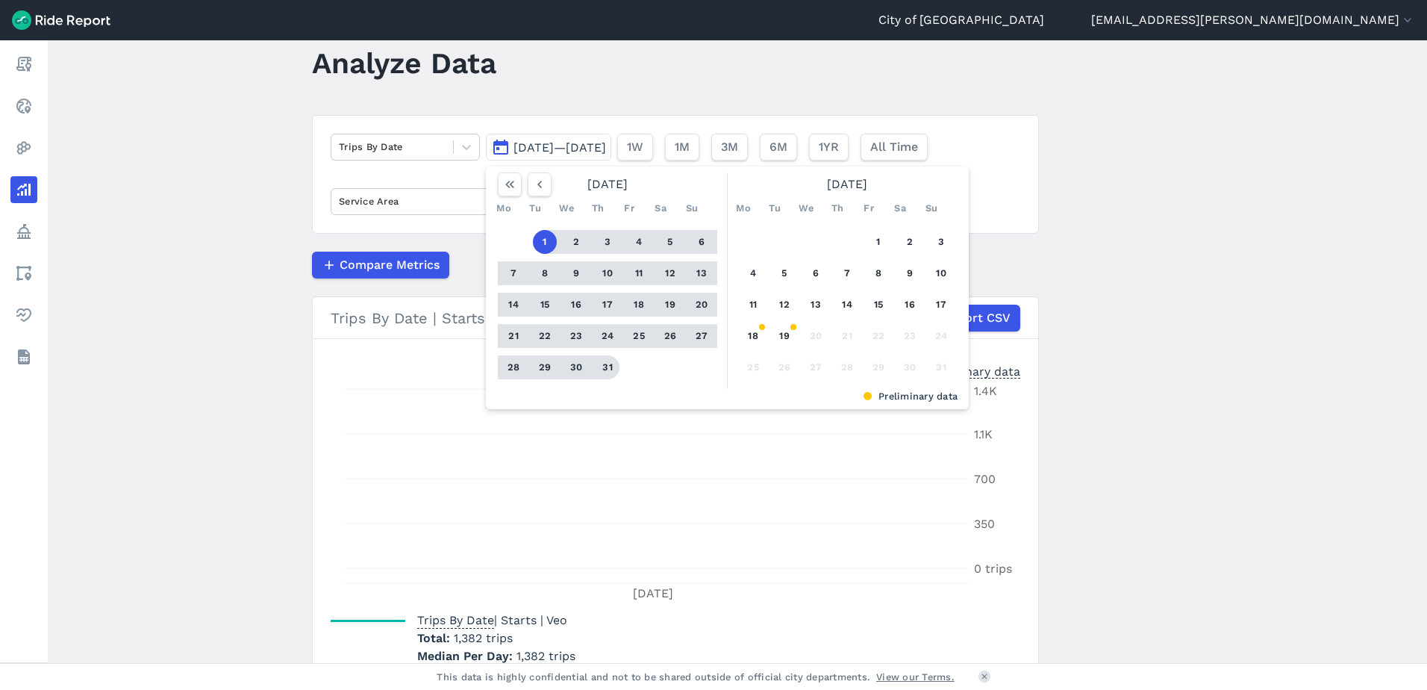
click at [603, 367] on button "31" at bounding box center [608, 367] width 24 height 24
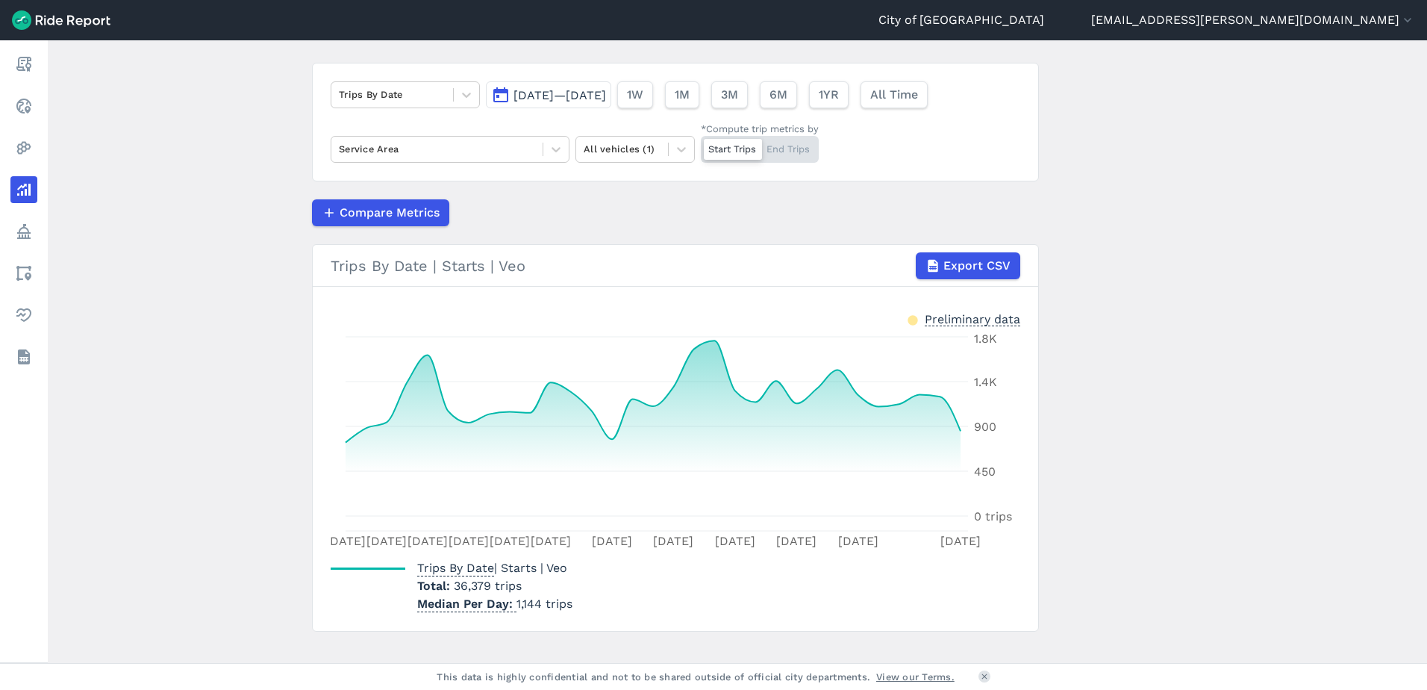
scroll to position [111, 0]
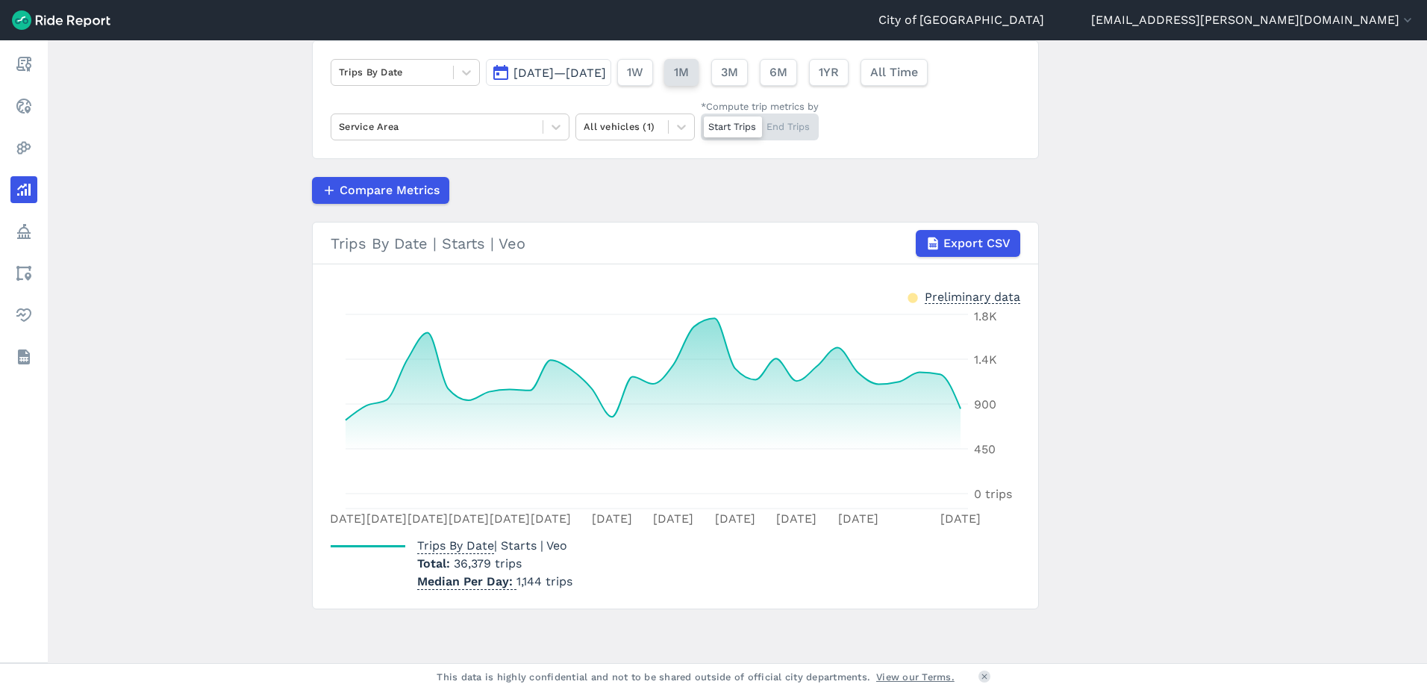
click at [689, 74] on span "1M" at bounding box center [681, 72] width 15 height 18
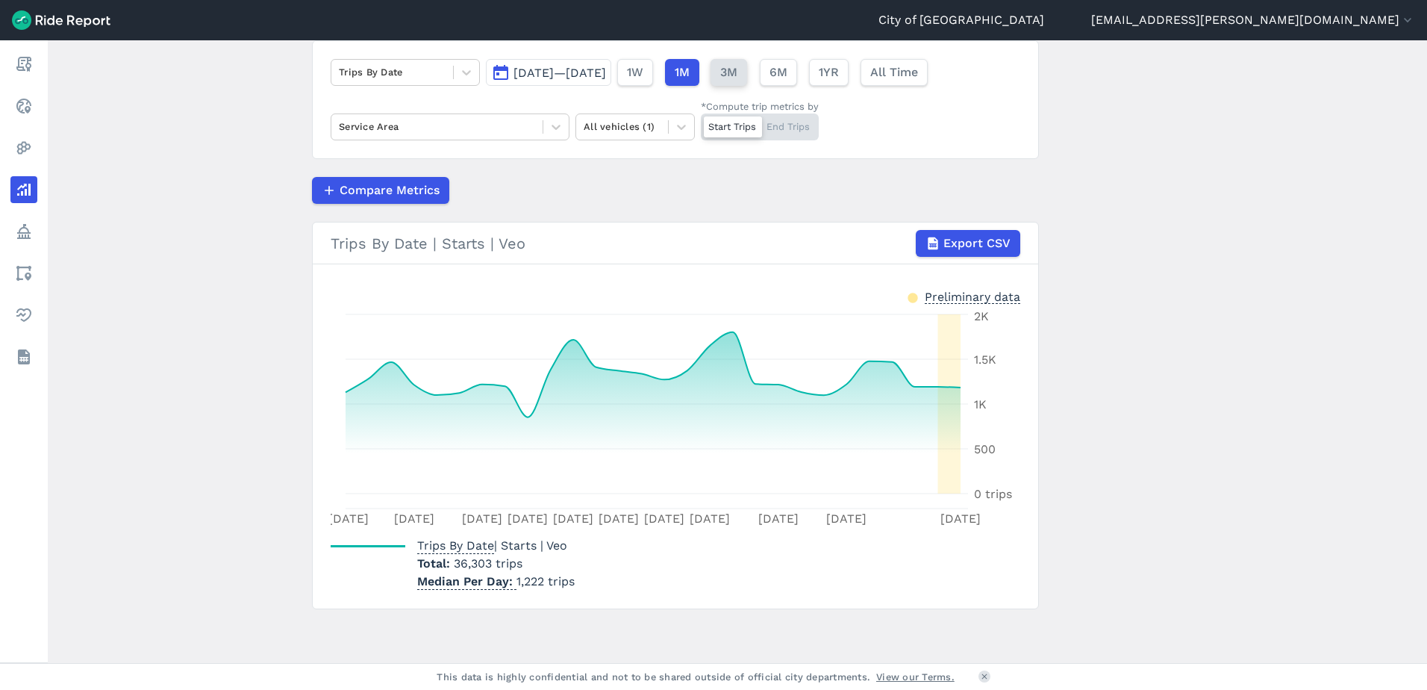
click at [747, 77] on button "3M" at bounding box center [729, 72] width 37 height 27
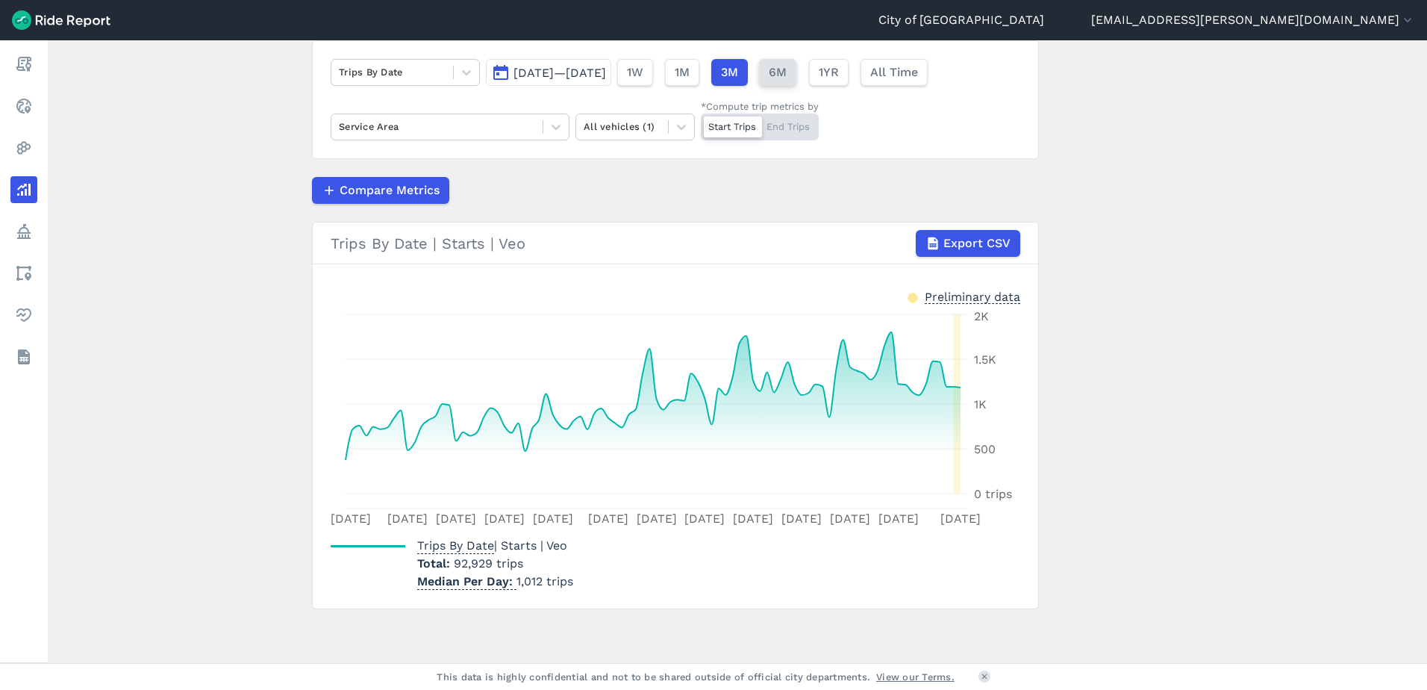
click at [796, 76] on button "6M" at bounding box center [777, 72] width 37 height 27
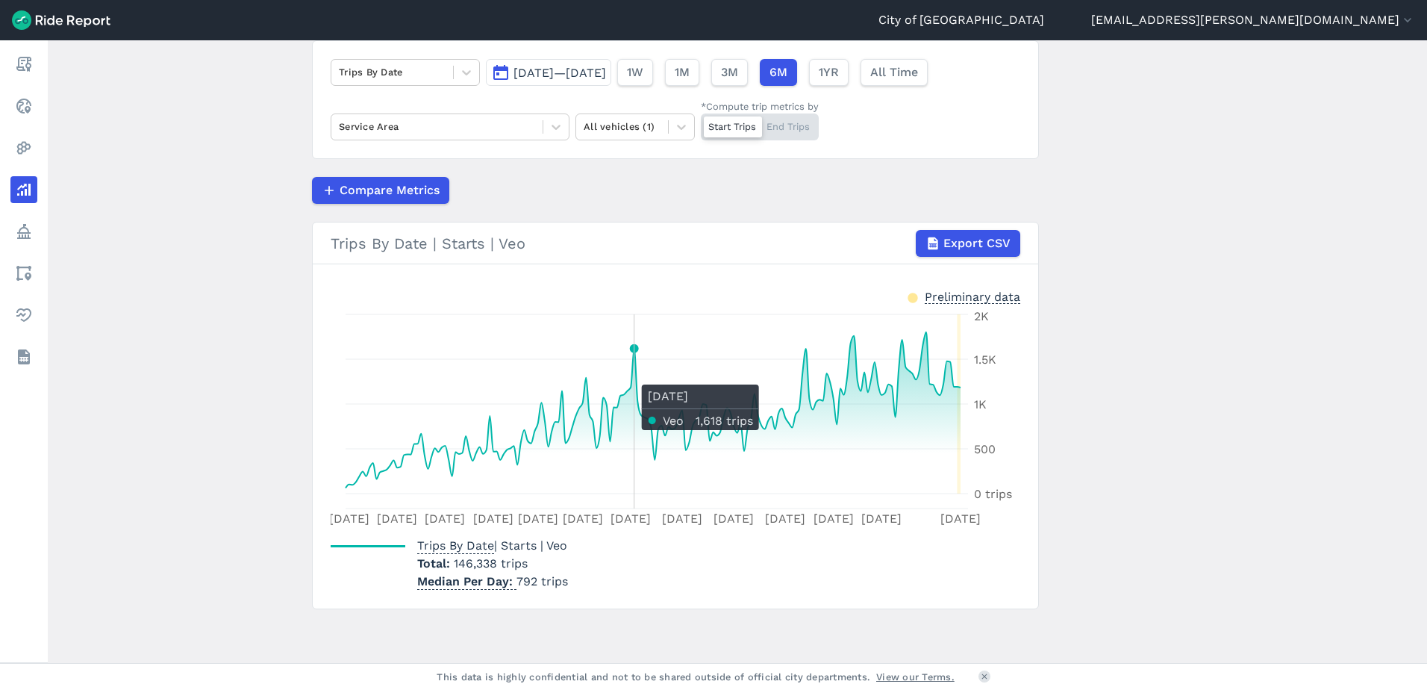
click at [632, 377] on icon at bounding box center [653, 412] width 615 height 161
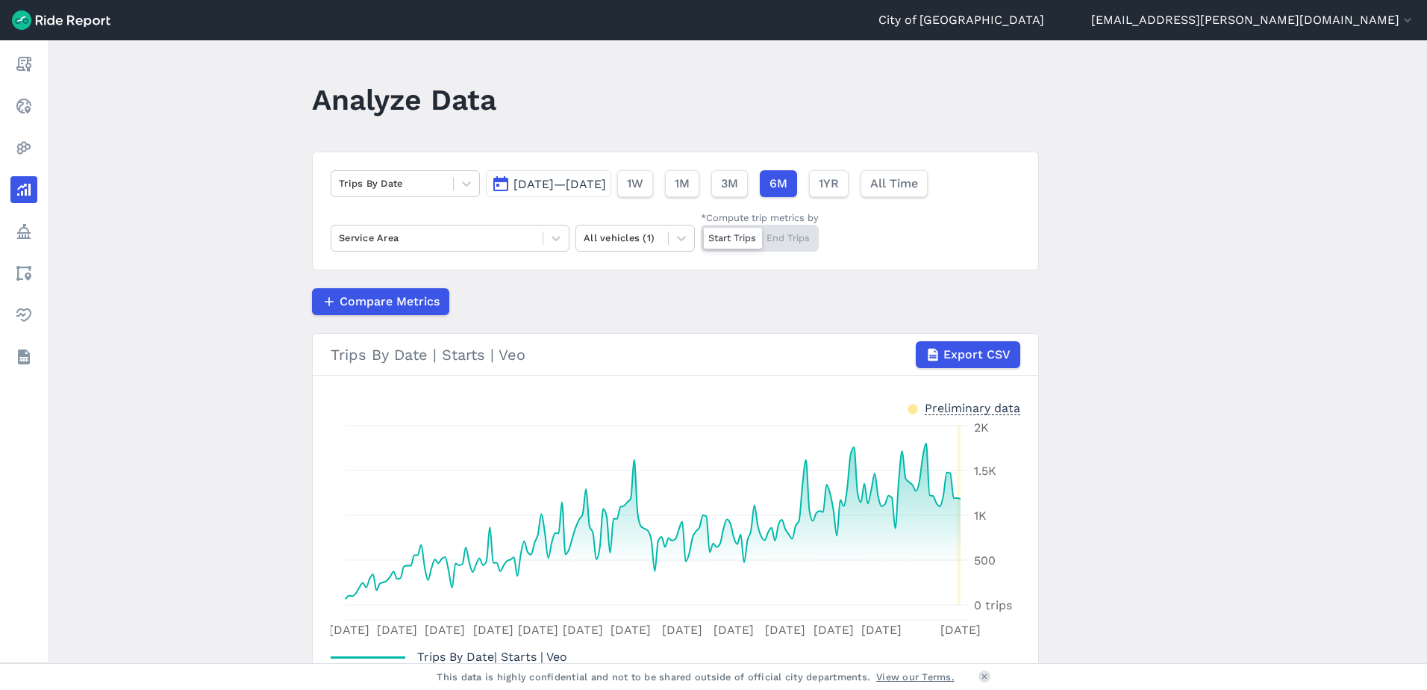
click at [487, 181] on button "[DATE]—[DATE]" at bounding box center [548, 183] width 125 height 27
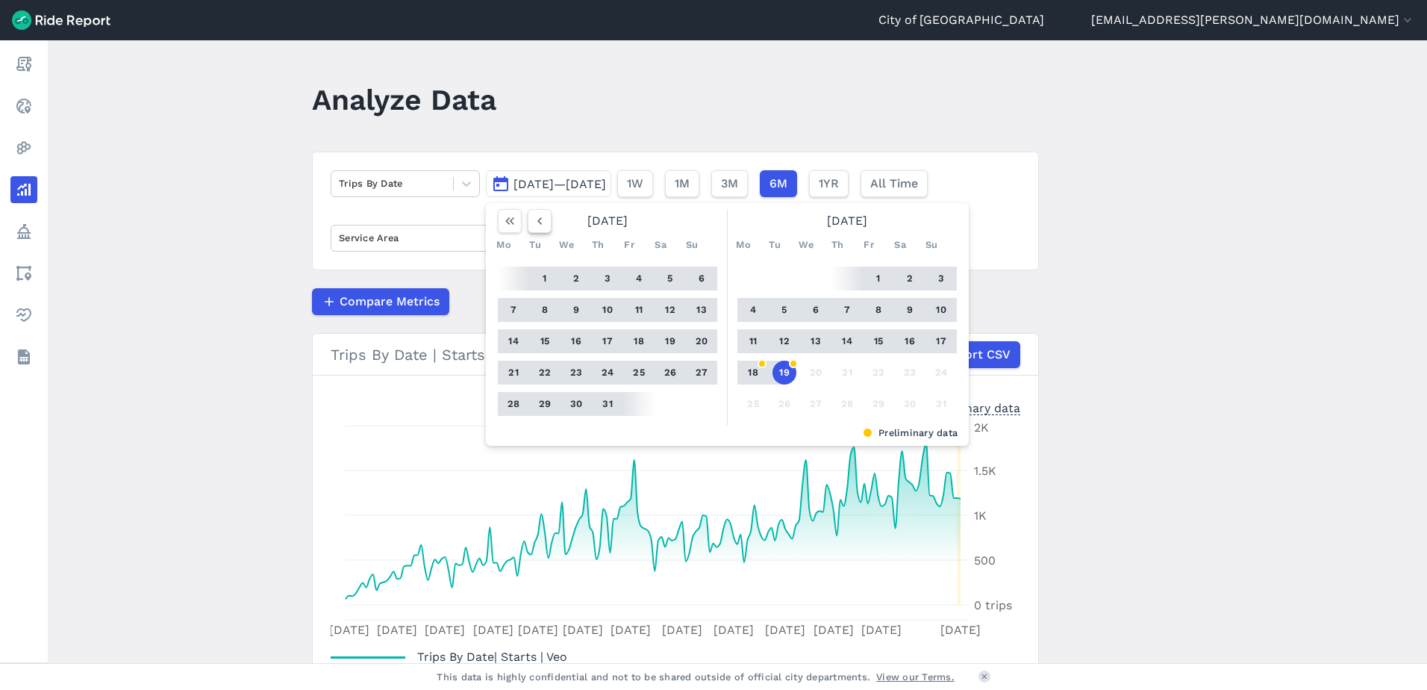
click at [540, 218] on icon "button" at bounding box center [539, 220] width 15 height 15
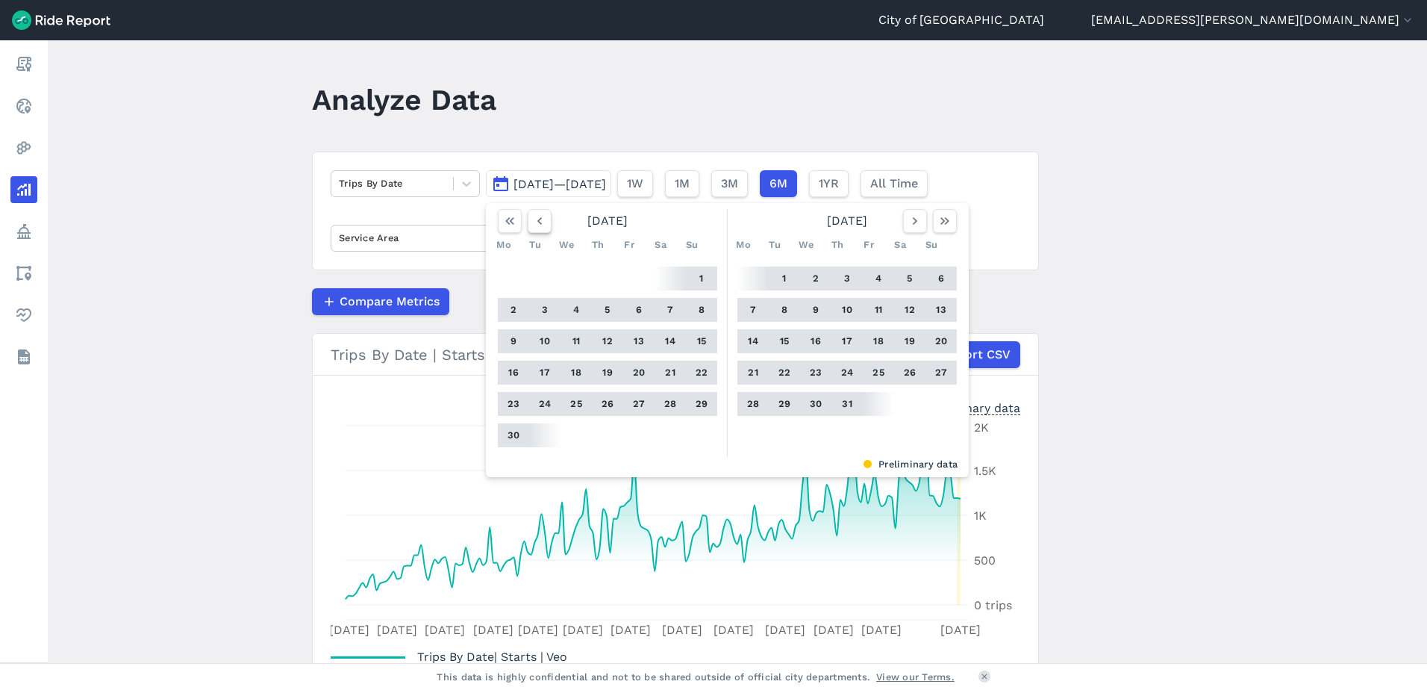
click at [540, 218] on icon "button" at bounding box center [539, 220] width 15 height 15
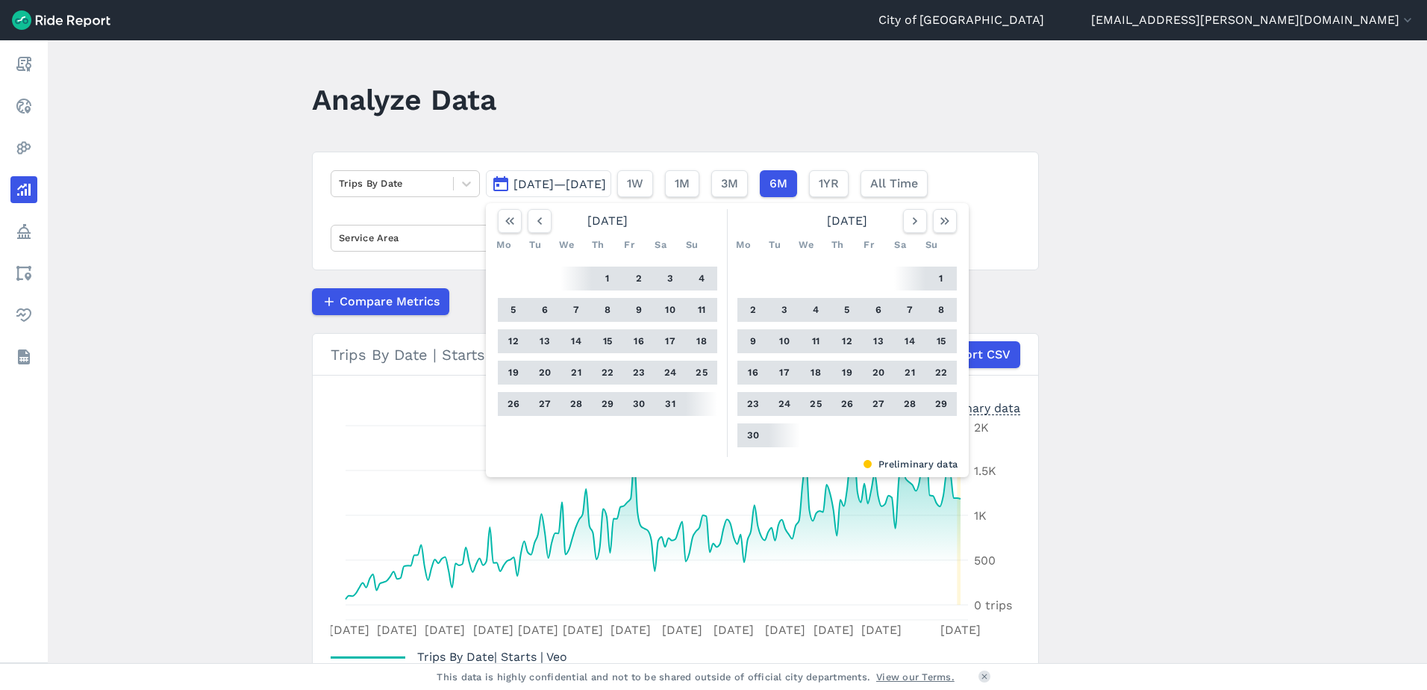
click at [642, 341] on button "16" at bounding box center [639, 341] width 24 height 24
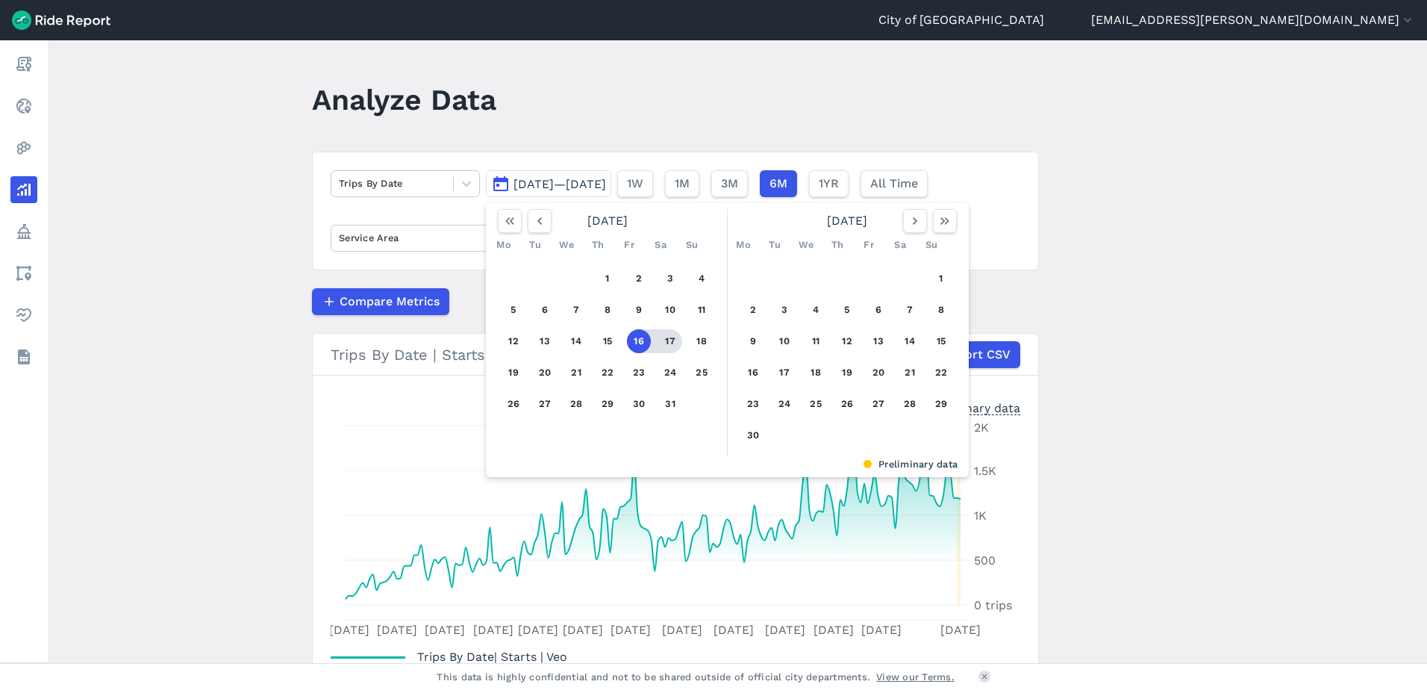
click at [673, 337] on button "17" at bounding box center [670, 341] width 24 height 24
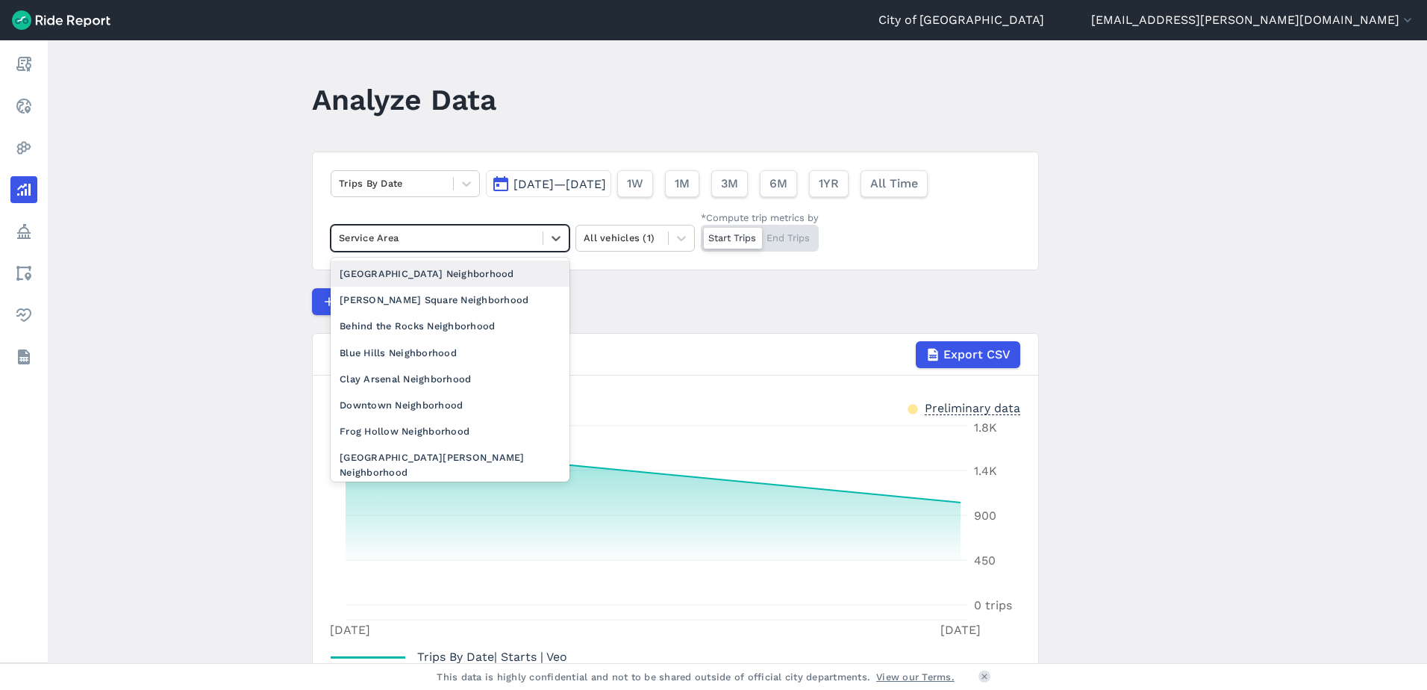
click at [472, 236] on div at bounding box center [437, 237] width 196 height 17
click at [442, 424] on div "Frog Hollow Neighborhood" at bounding box center [450, 431] width 239 height 26
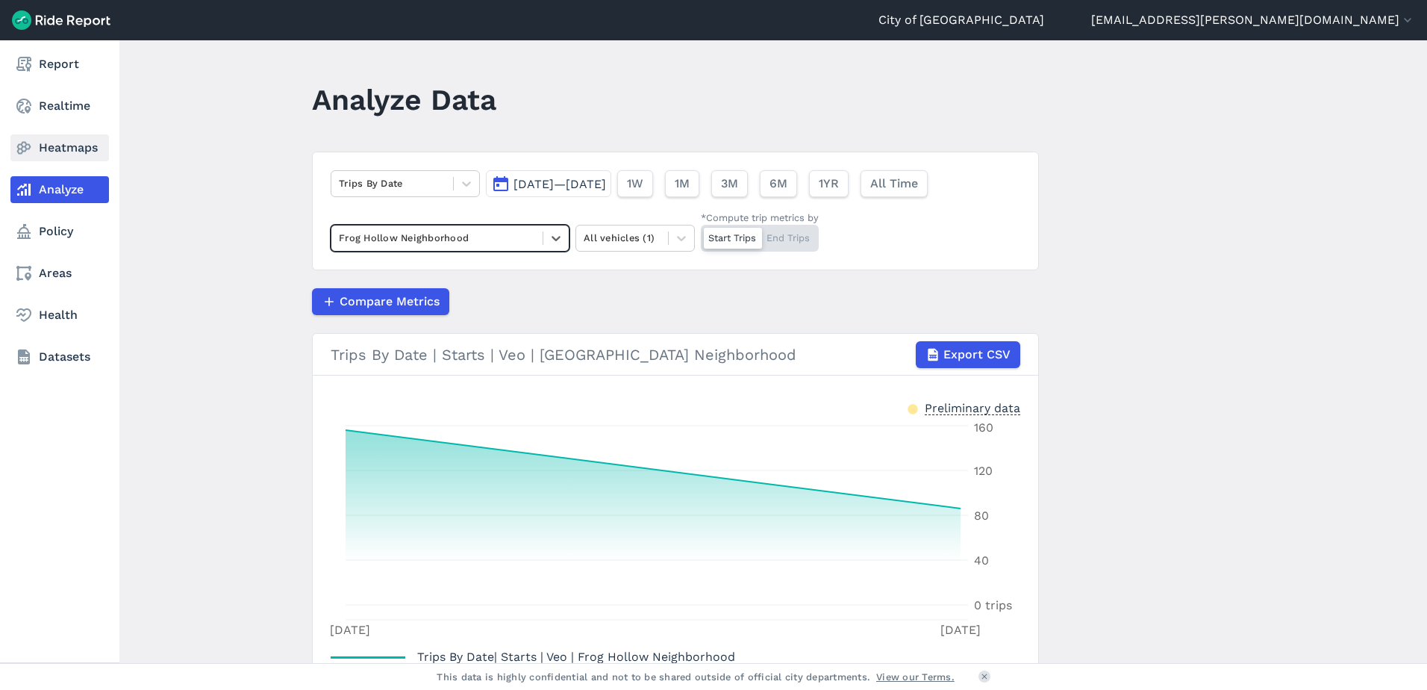
click at [79, 151] on link "Heatmaps" at bounding box center [59, 147] width 99 height 27
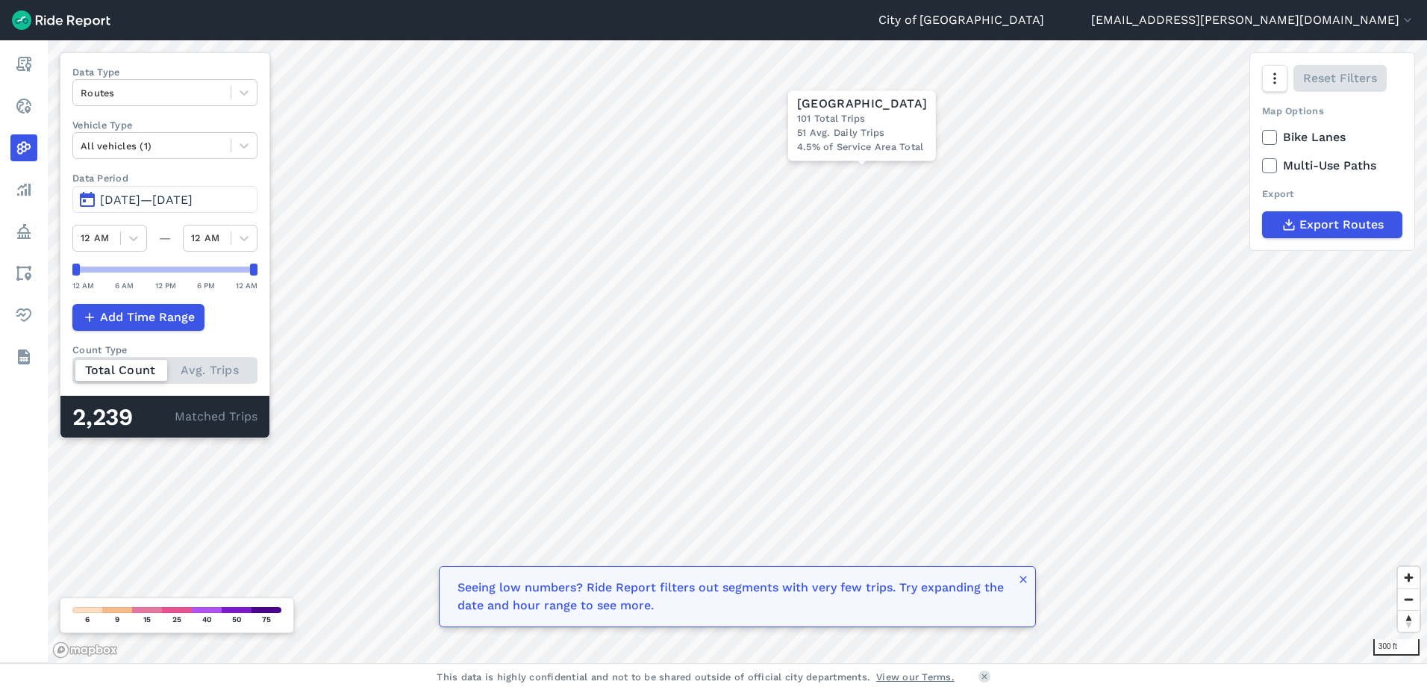
click at [92, 272] on div at bounding box center [164, 270] width 185 height 12
drag, startPoint x: 72, startPoint y: 272, endPoint x: 209, endPoint y: 278, distance: 136.8
click at [209, 278] on div "12 AM 6 AM 12 PM 6 PM 12 AM" at bounding box center [164, 278] width 185 height 28
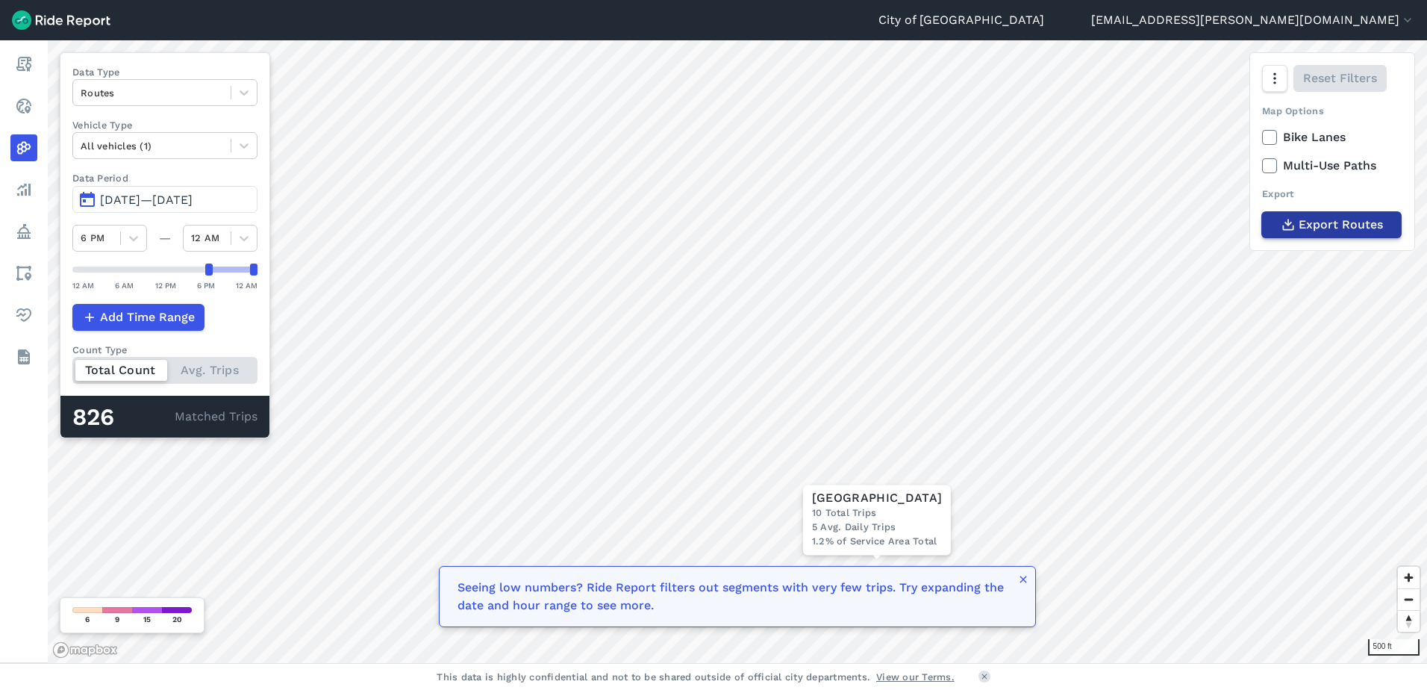
click at [1288, 221] on icon "button" at bounding box center [1288, 224] width 15 height 15
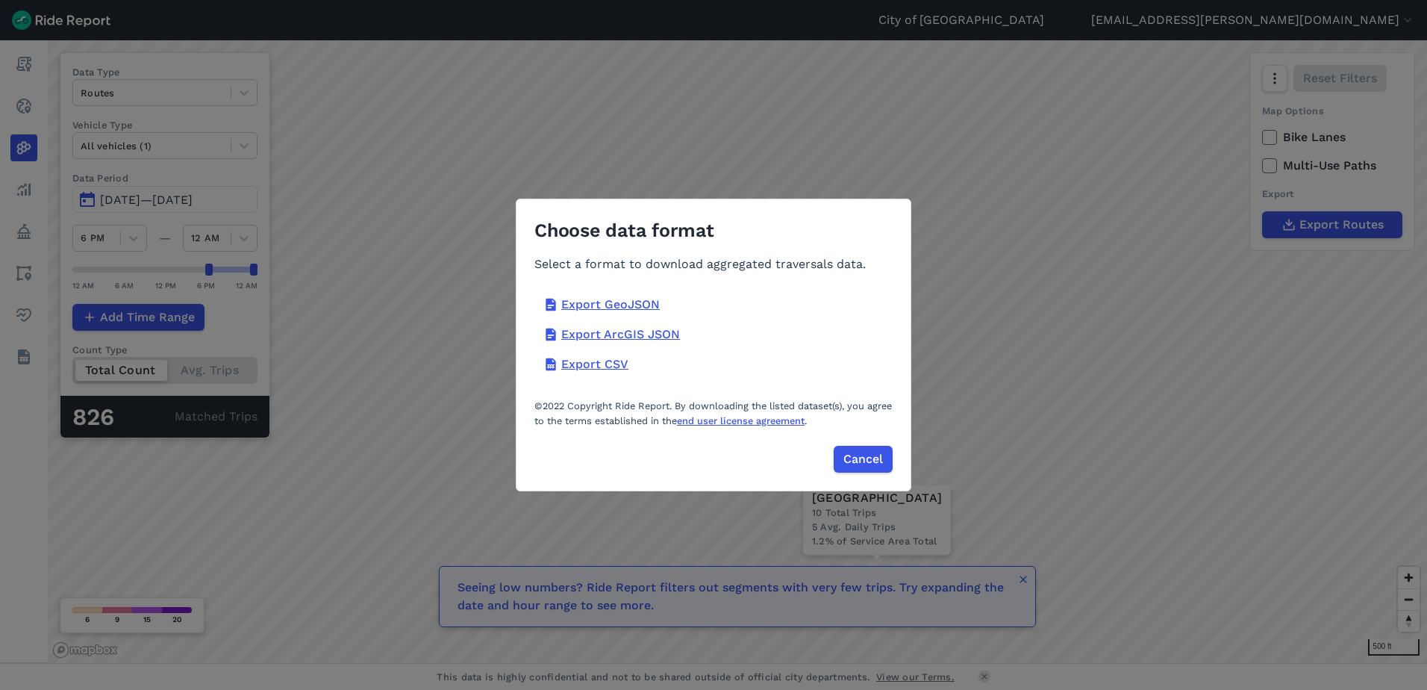
click at [1020, 307] on div "Choose data format Select a format to download aggregated traversals data. Expo…" at bounding box center [713, 345] width 1427 height 690
